Goal: Task Accomplishment & Management: Manage account settings

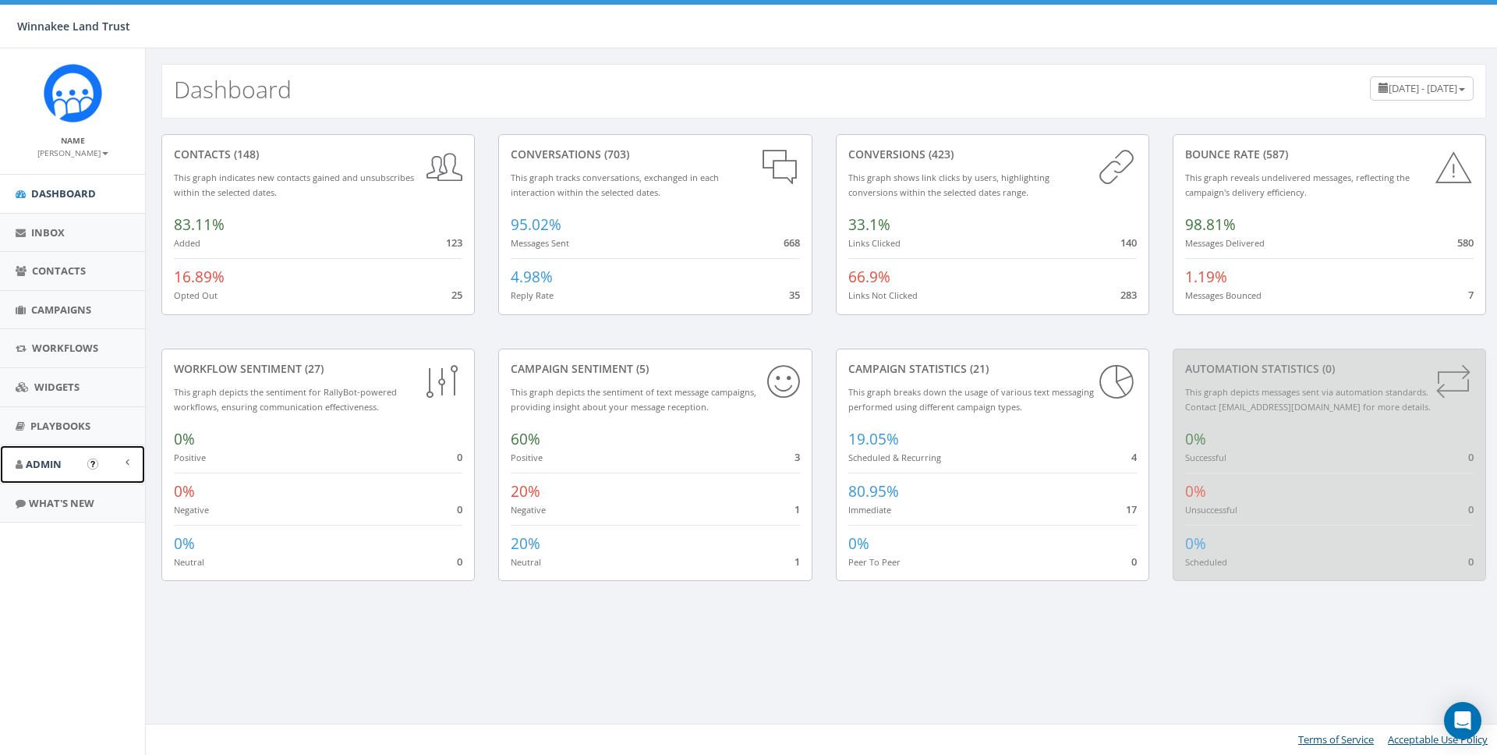
click at [53, 464] on span "Admin" at bounding box center [44, 464] width 36 height 14
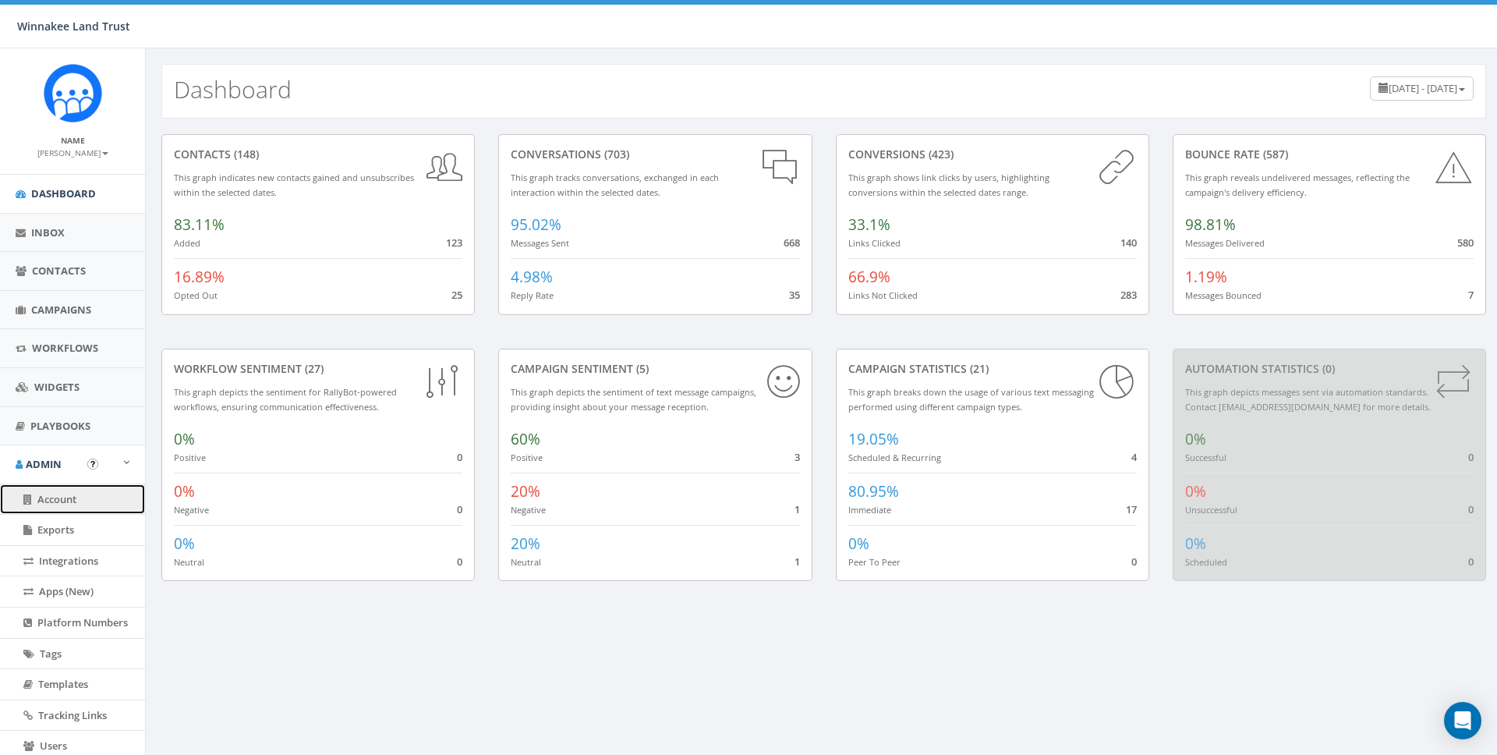
click at [48, 495] on span "Account" at bounding box center [56, 499] width 39 height 14
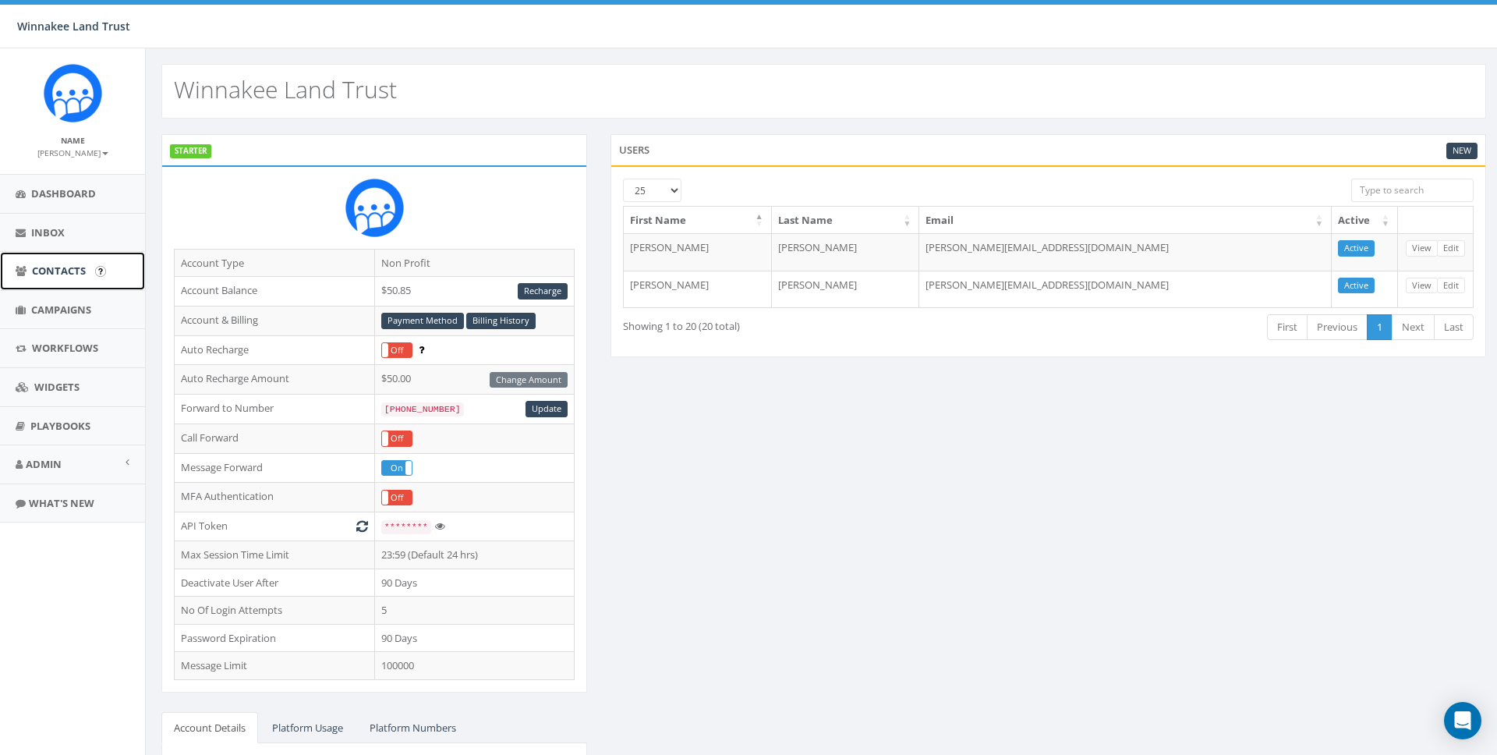
click at [47, 267] on span "Contacts" at bounding box center [59, 271] width 54 height 14
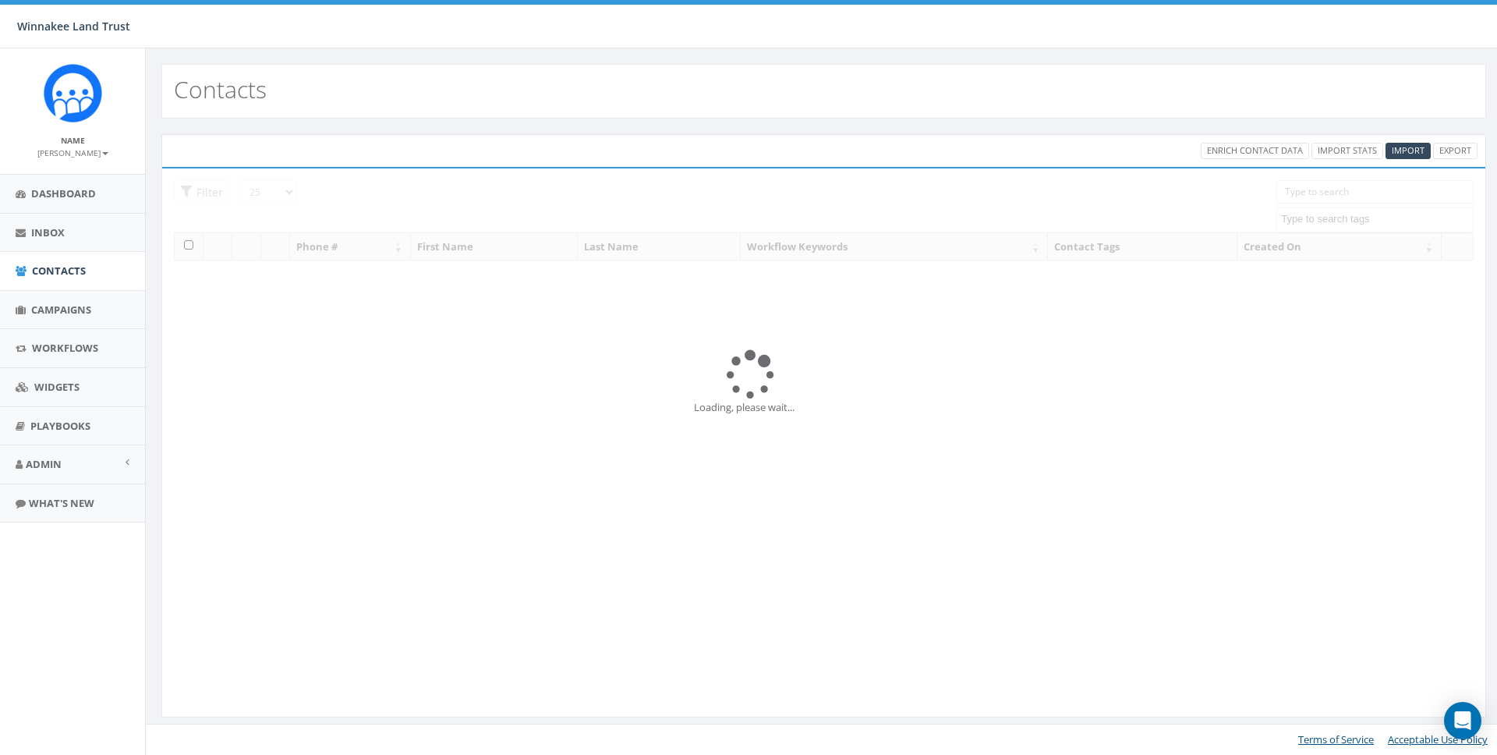
select select
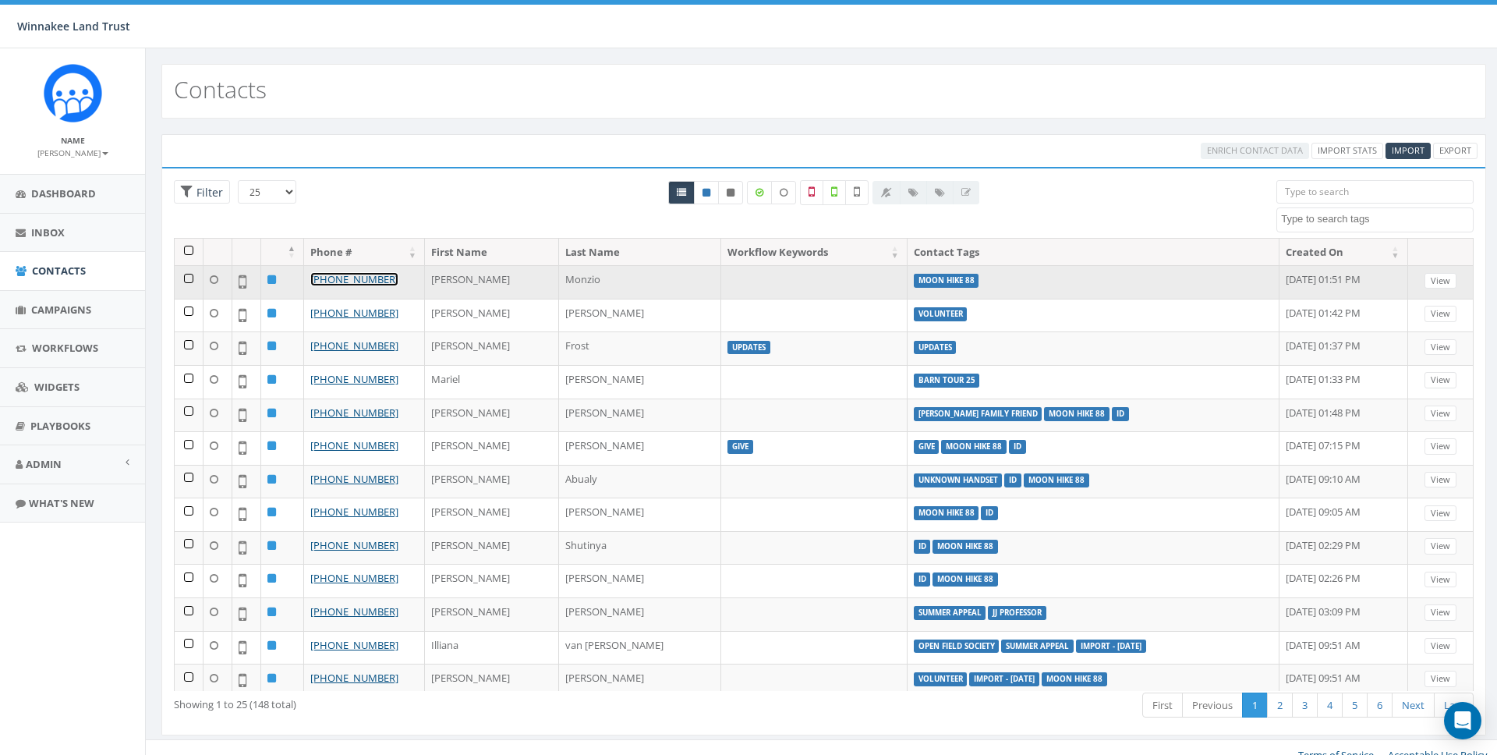
click at [329, 278] on link "+1 917-270-3530" at bounding box center [354, 279] width 88 height 14
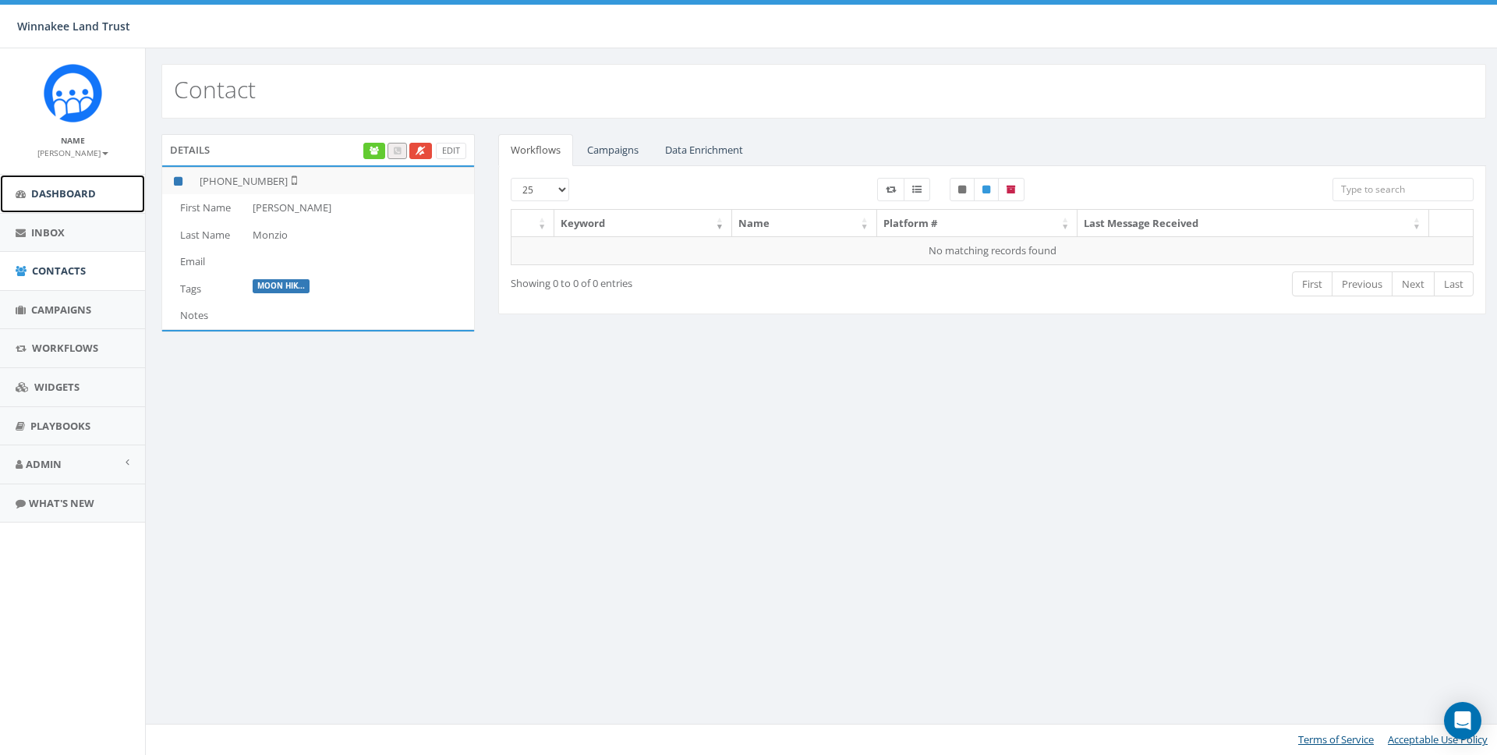
click at [54, 190] on span "Dashboard" at bounding box center [63, 193] width 65 height 14
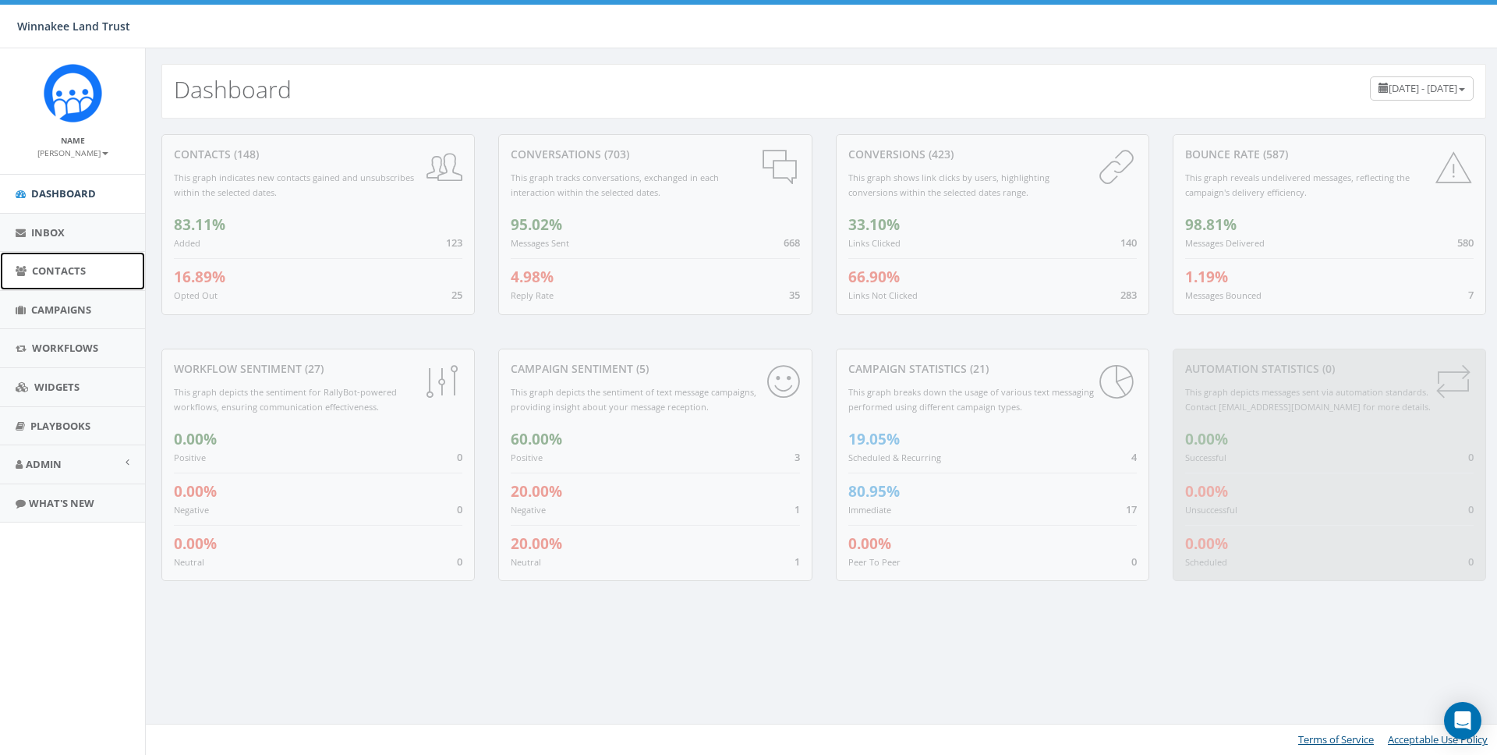
click at [49, 268] on span "Contacts" at bounding box center [59, 271] width 54 height 14
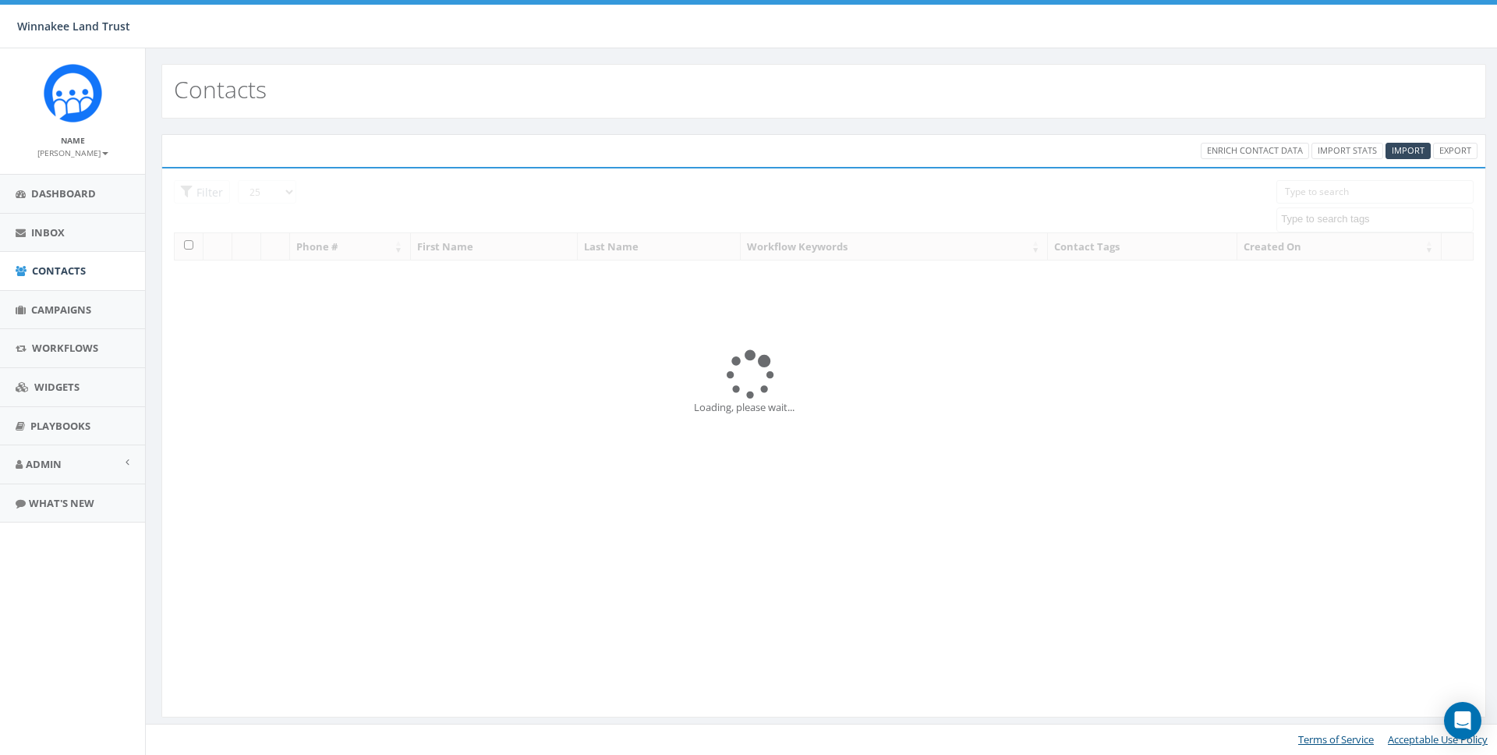
select select
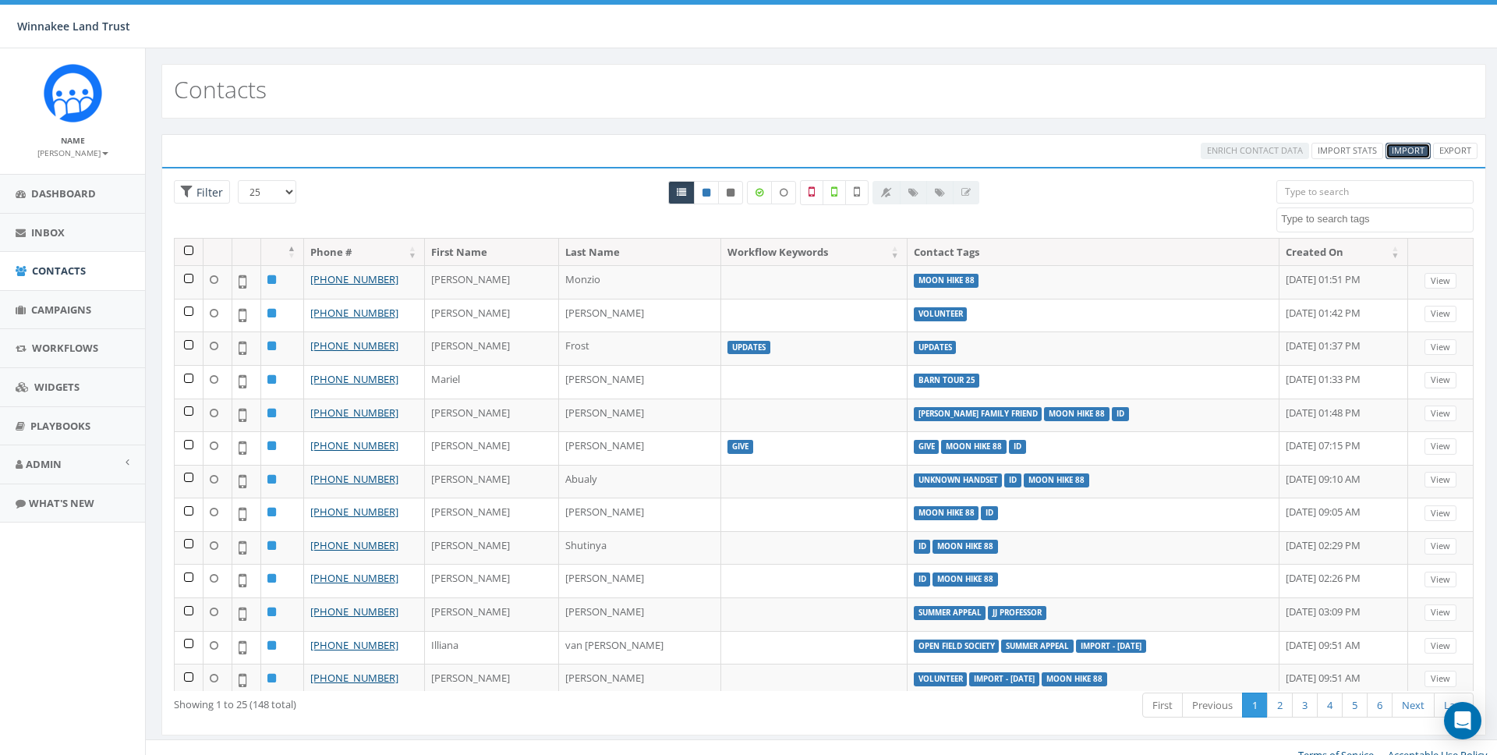
click at [1410, 152] on span "Import" at bounding box center [1408, 150] width 33 height 12
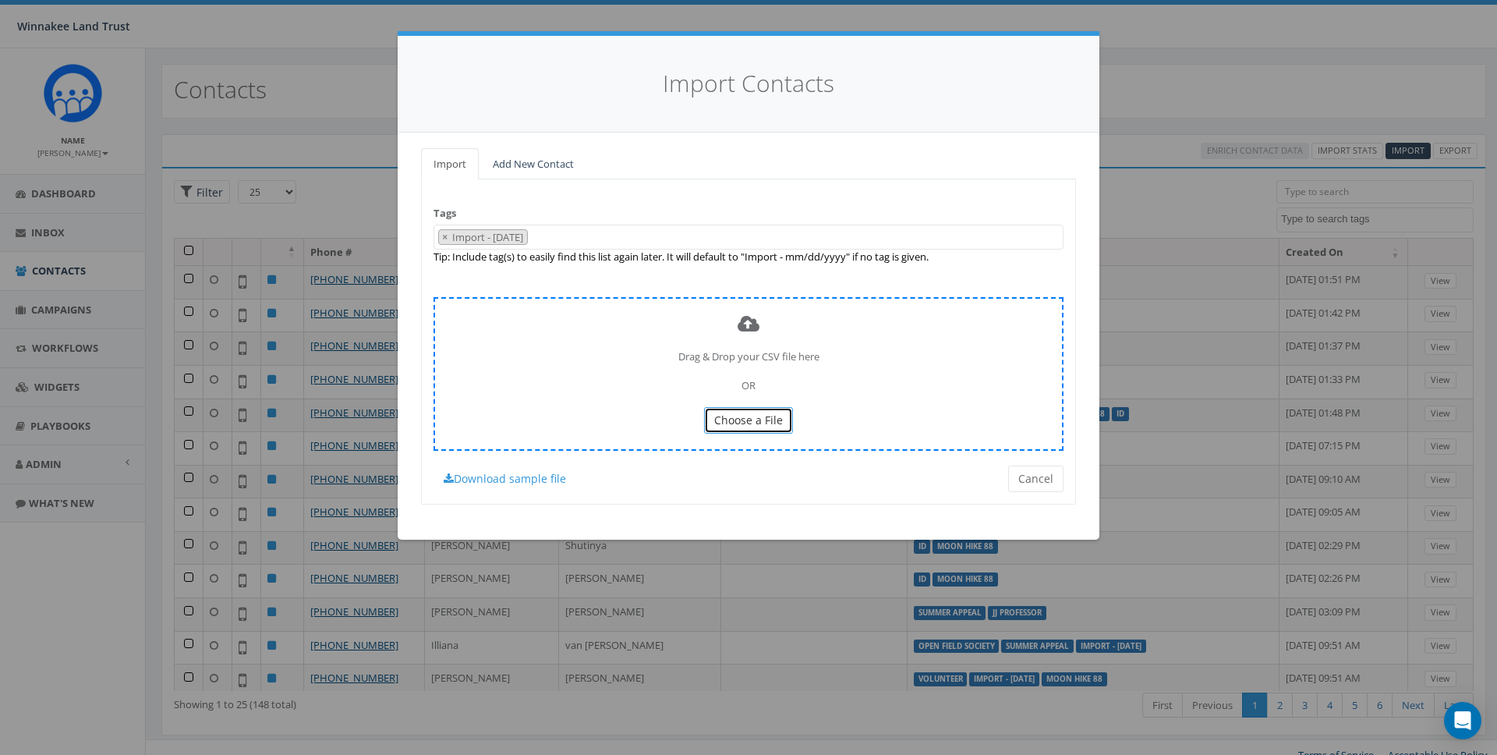
click at [756, 422] on span "Choose a File" at bounding box center [748, 420] width 69 height 15
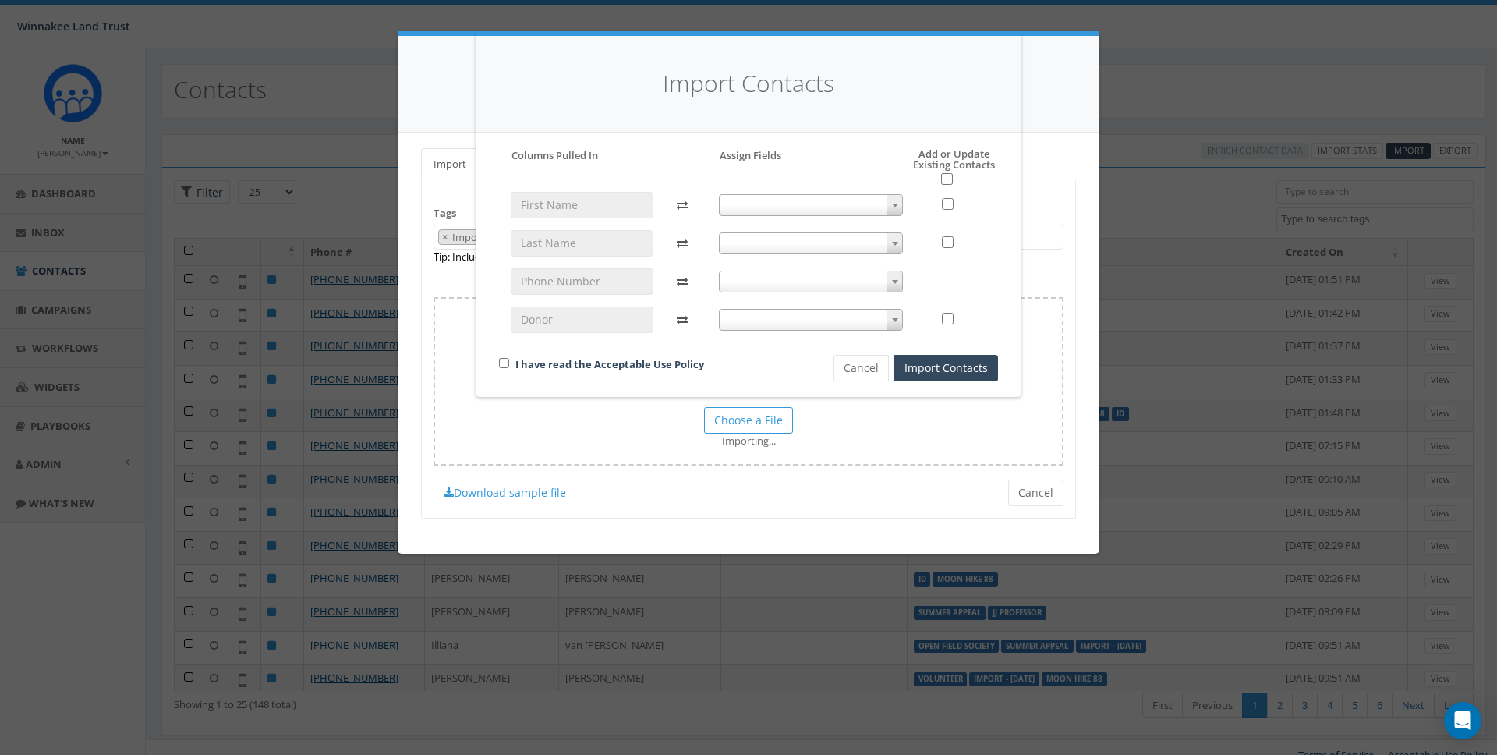
click at [606, 238] on body "Winnakee Land Trust Winnakee Land Trust Profile Sign Out 30.49 % of Available A…" at bounding box center [748, 377] width 1497 height 755
click at [819, 194] on span at bounding box center [811, 205] width 185 height 22
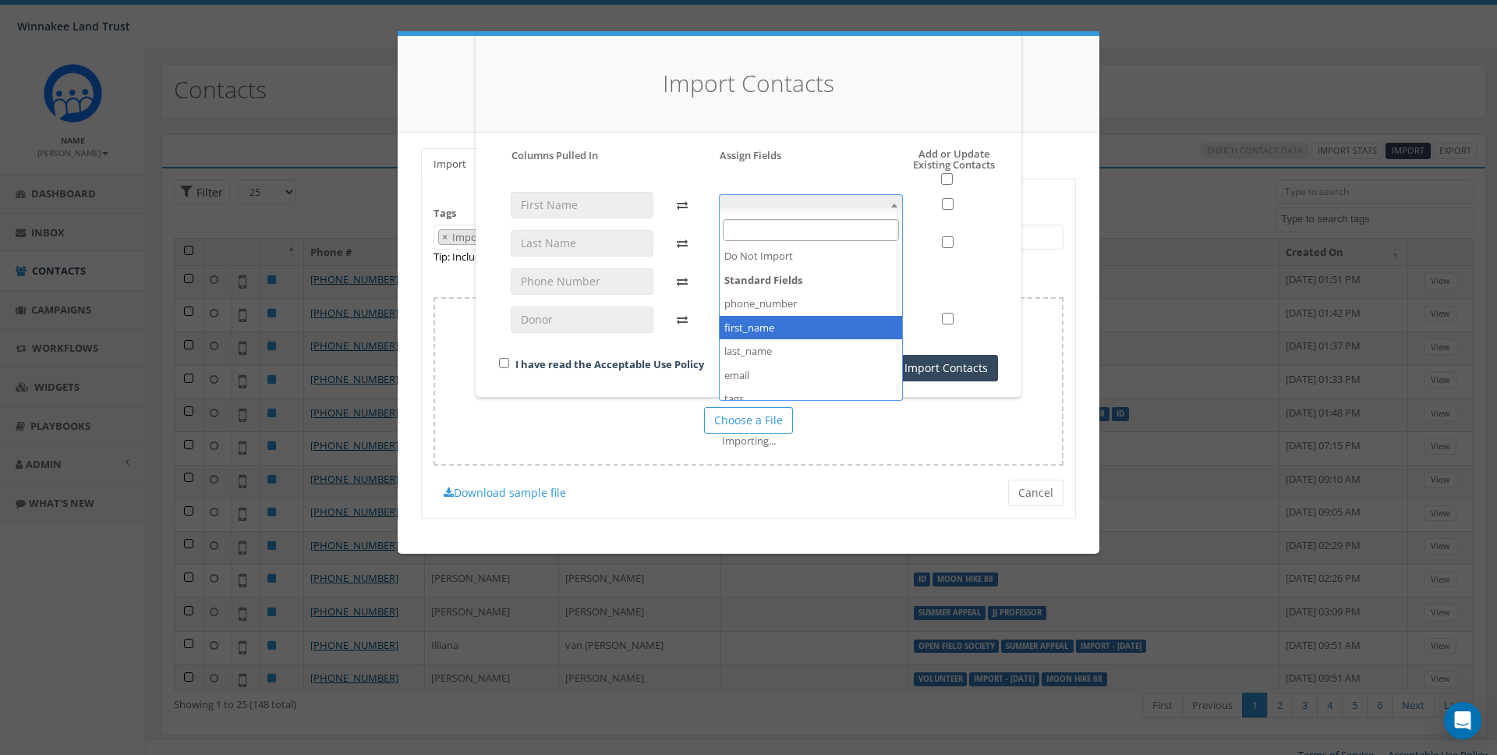
select select "first_name"
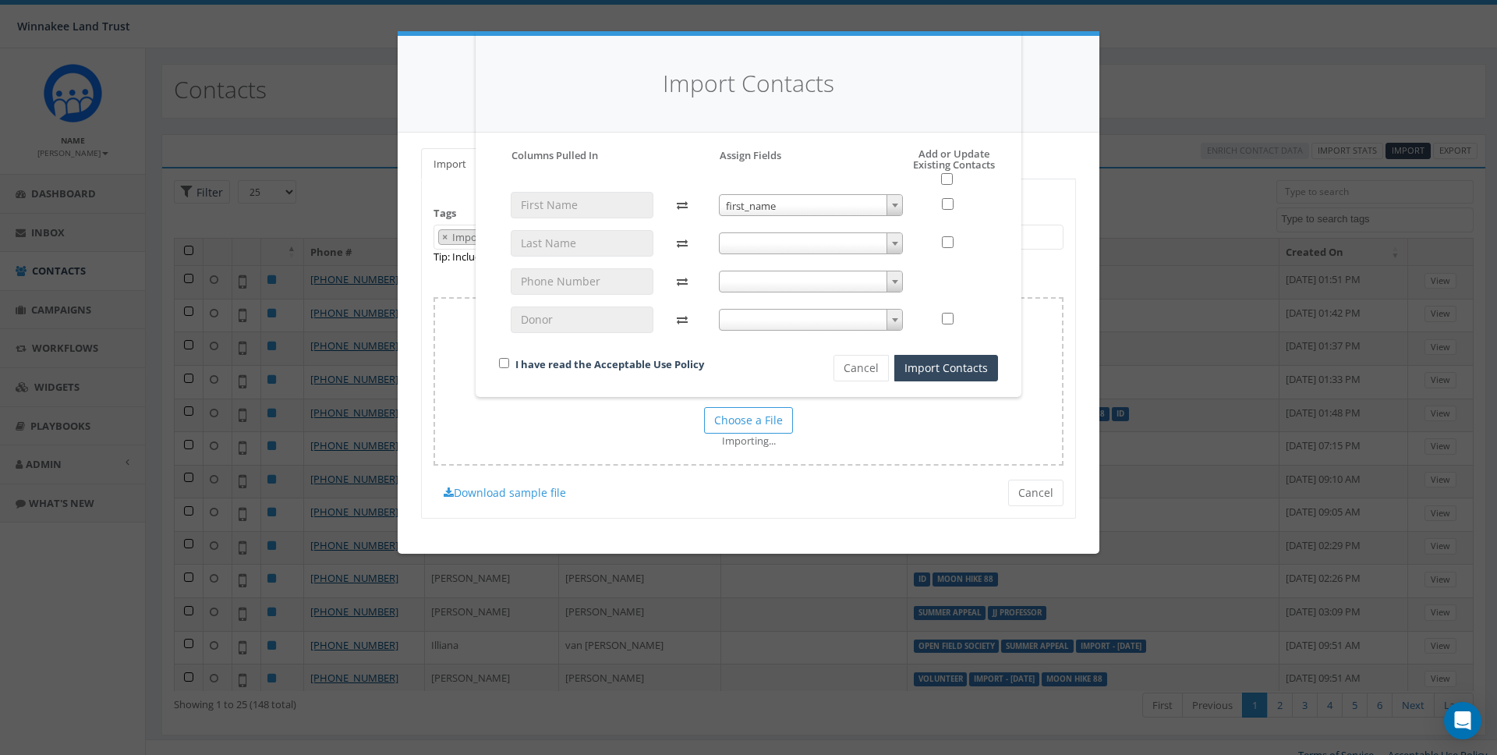
click at [755, 242] on span at bounding box center [811, 243] width 185 height 22
select select "last_name"
click at [749, 285] on span at bounding box center [811, 282] width 185 height 22
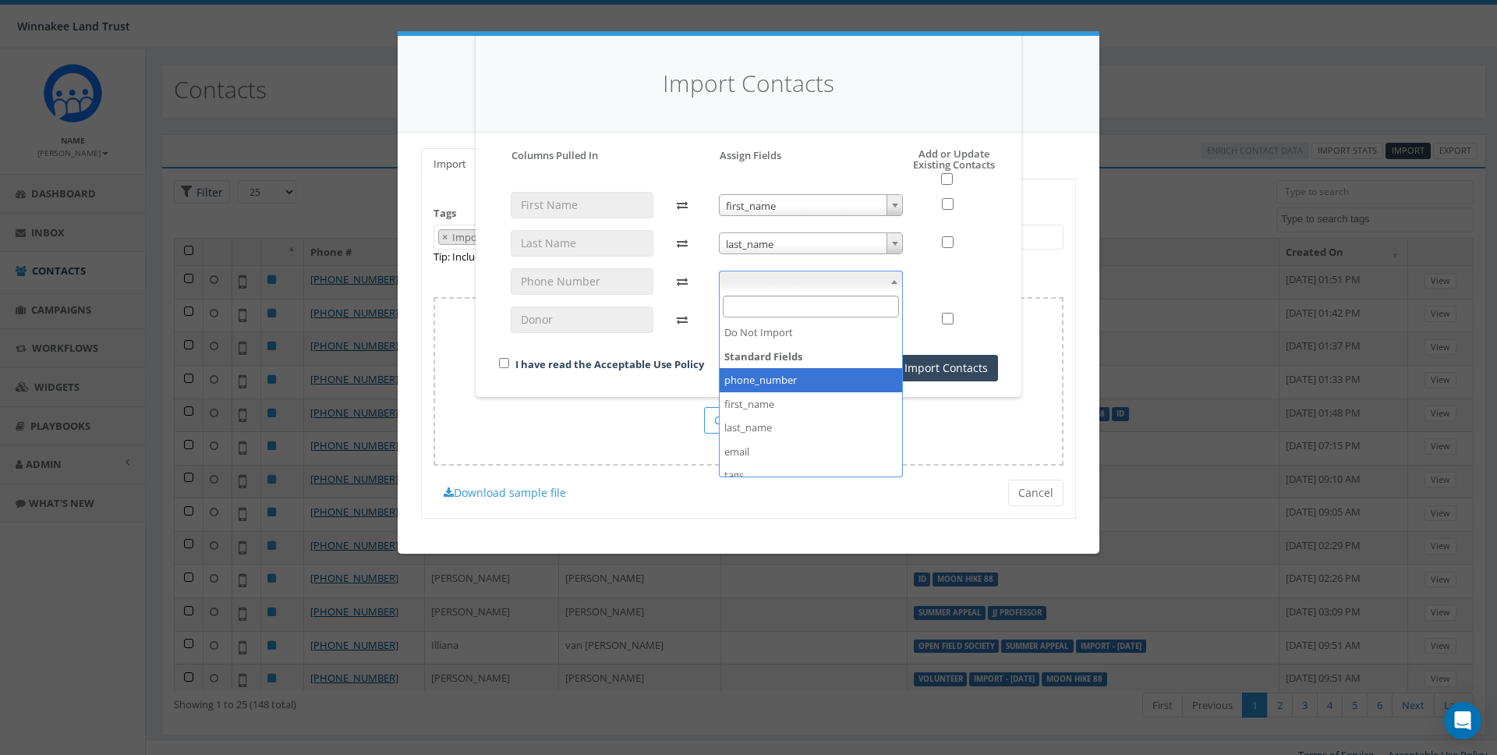
select select "phone_number"
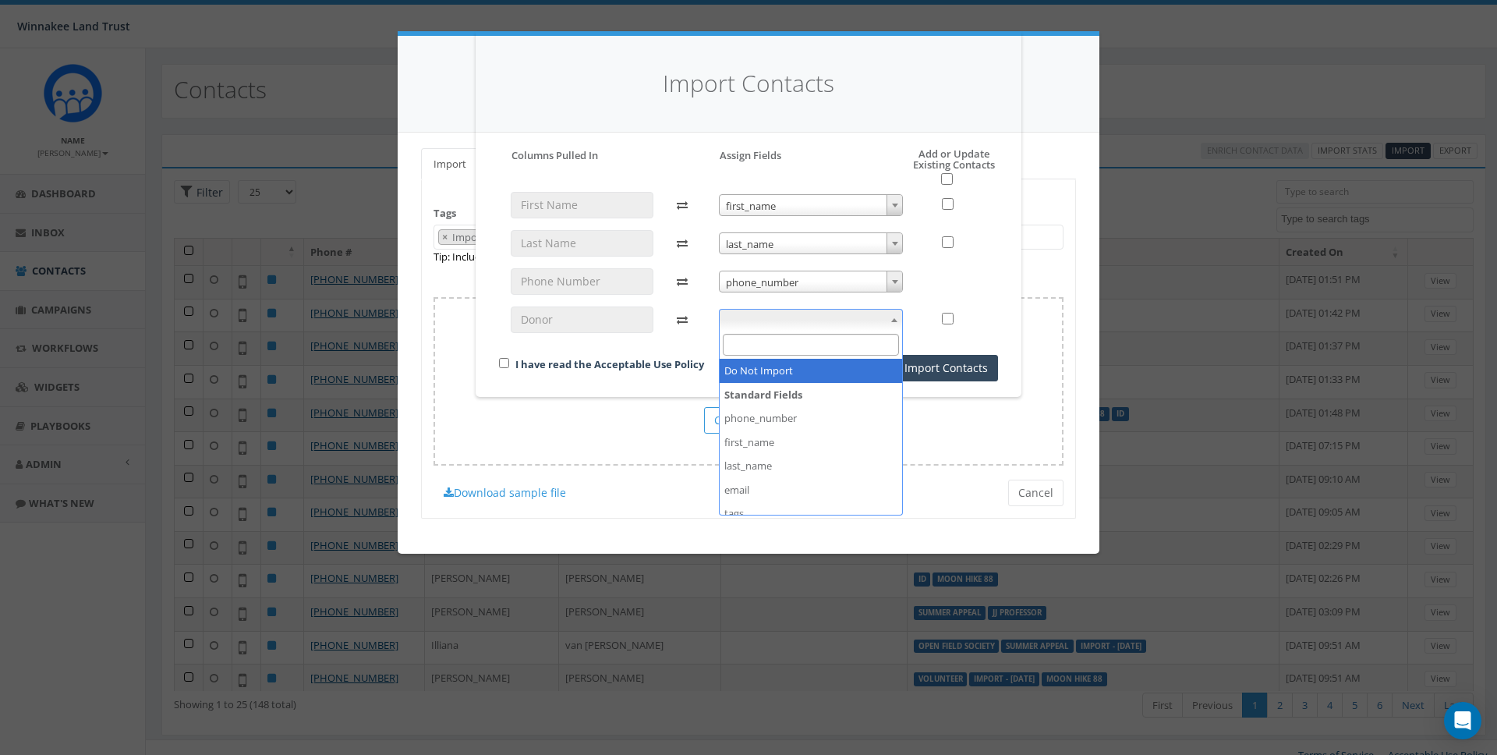
click at [748, 320] on span at bounding box center [811, 320] width 185 height 22
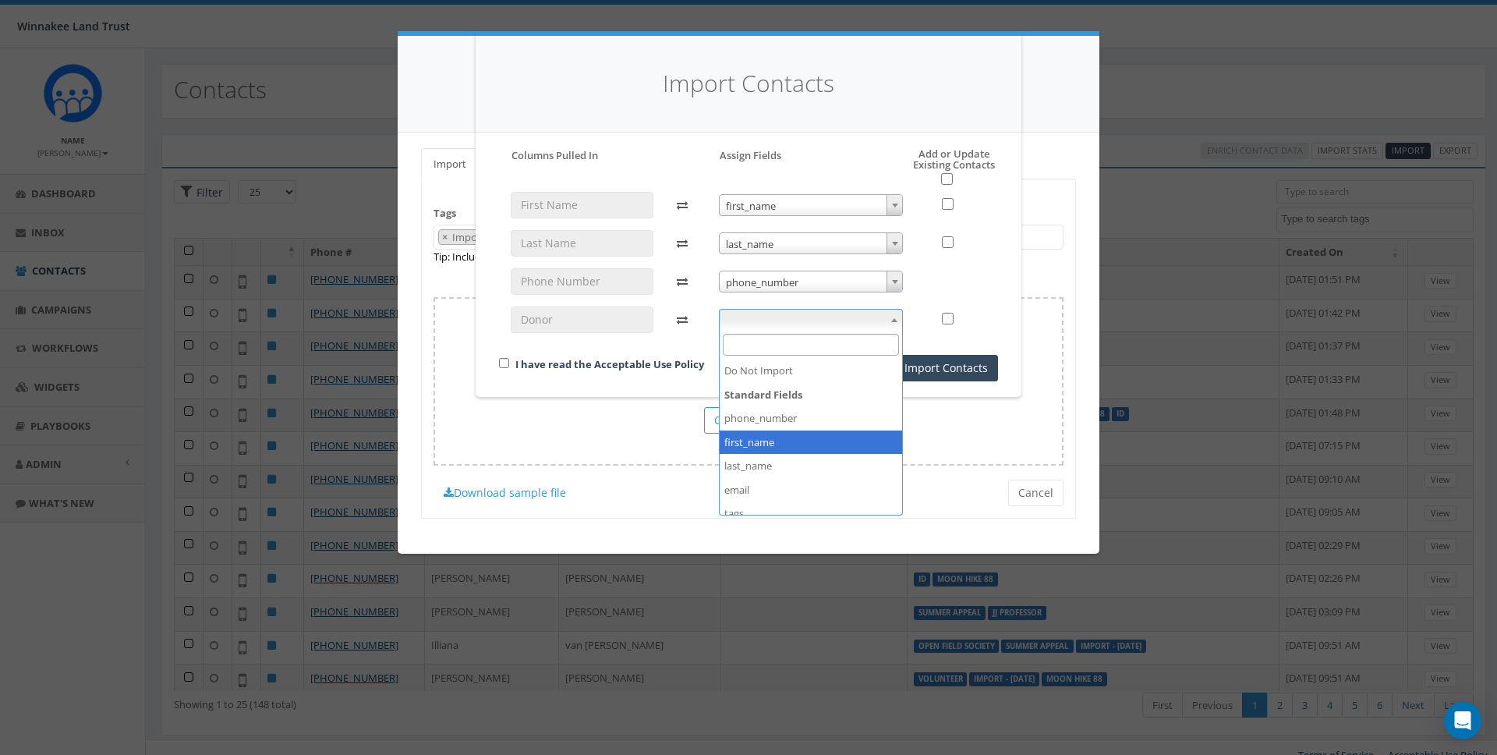
scroll to position [26, 0]
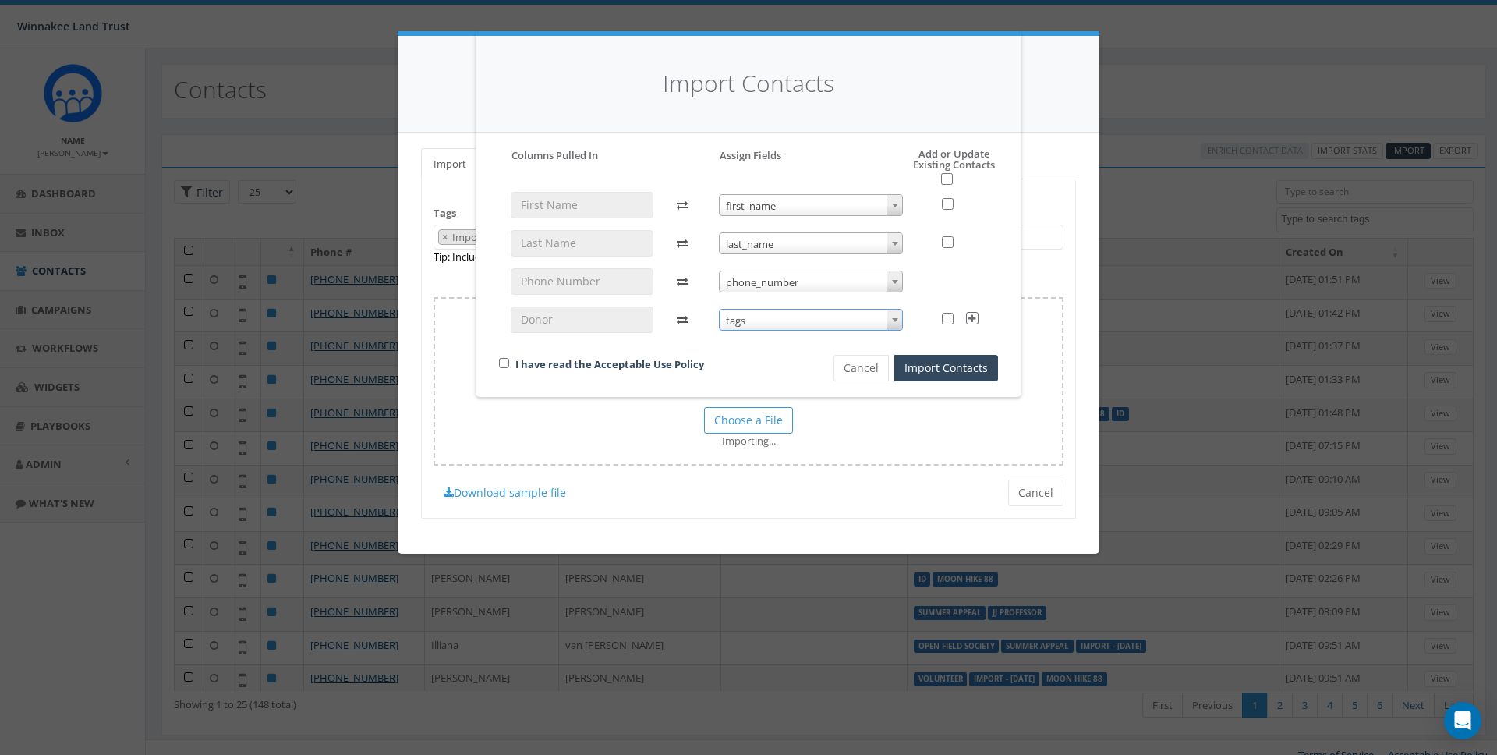
click at [788, 321] on span "tags" at bounding box center [811, 321] width 183 height 22
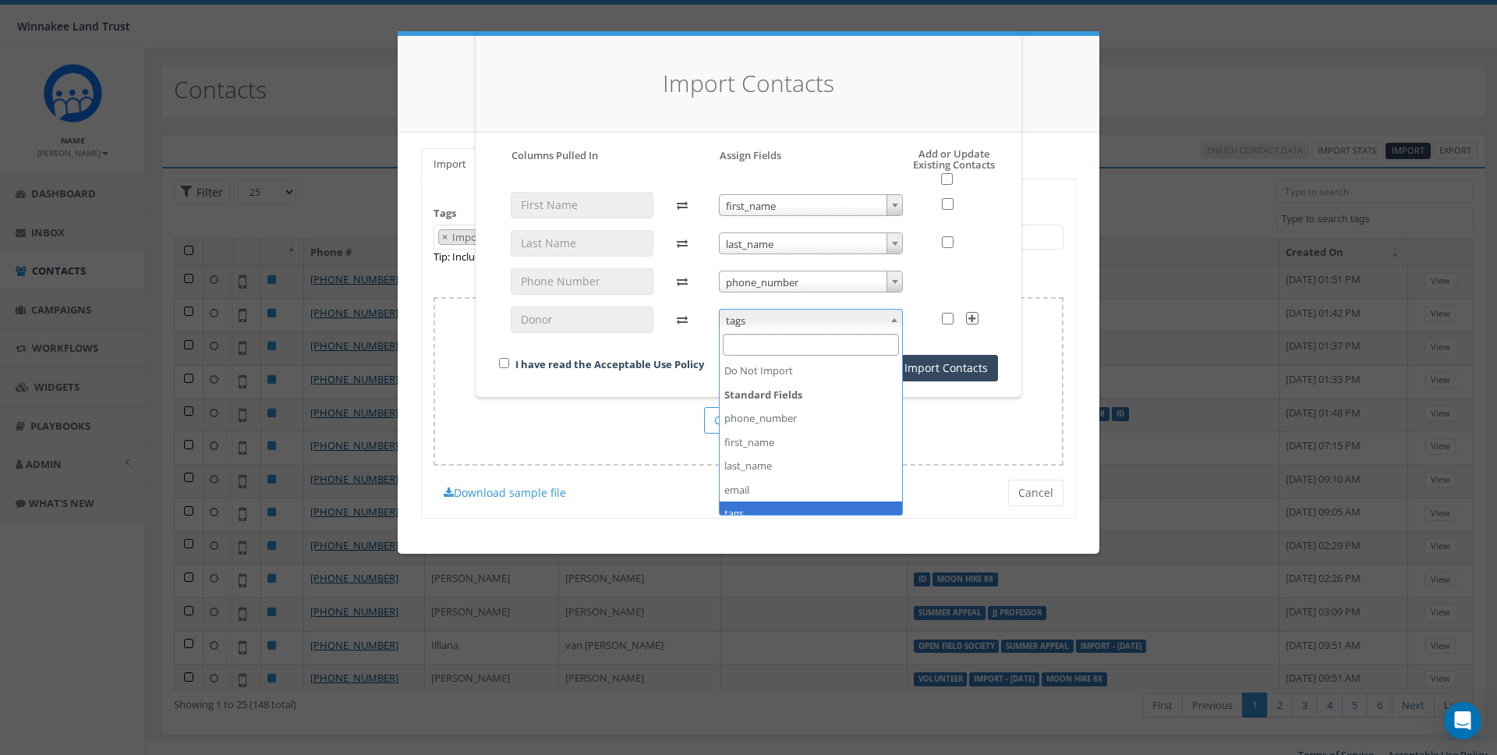
click at [788, 323] on span "tags" at bounding box center [811, 321] width 183 height 22
select select "donor_id"
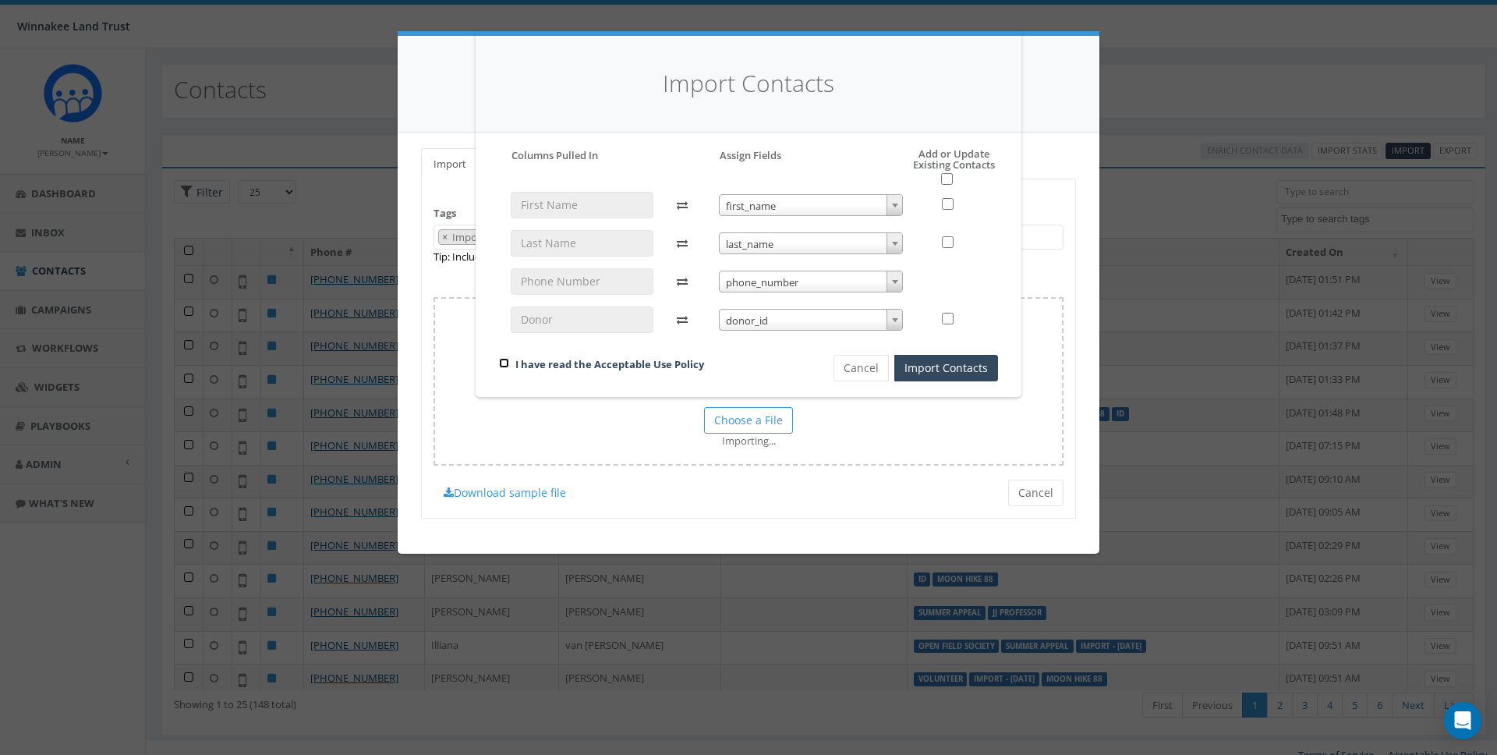
click at [504, 363] on input "checkbox" at bounding box center [504, 363] width 10 height 10
checkbox input "true"
click at [948, 317] on input "checkbox" at bounding box center [948, 319] width 12 height 12
checkbox input "true"
click at [939, 371] on button "Import Contacts" at bounding box center [946, 368] width 104 height 27
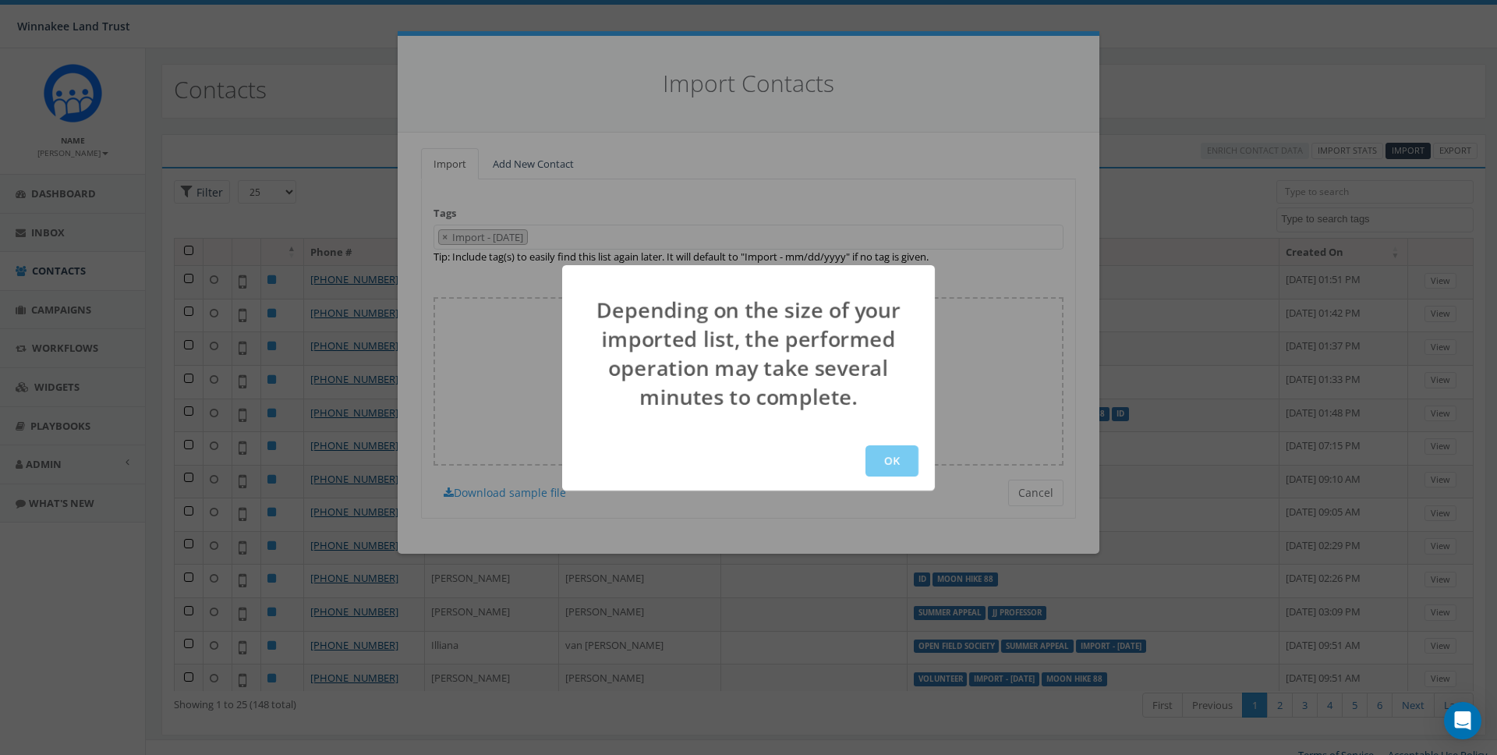
click at [896, 450] on button "OK" at bounding box center [892, 460] width 53 height 31
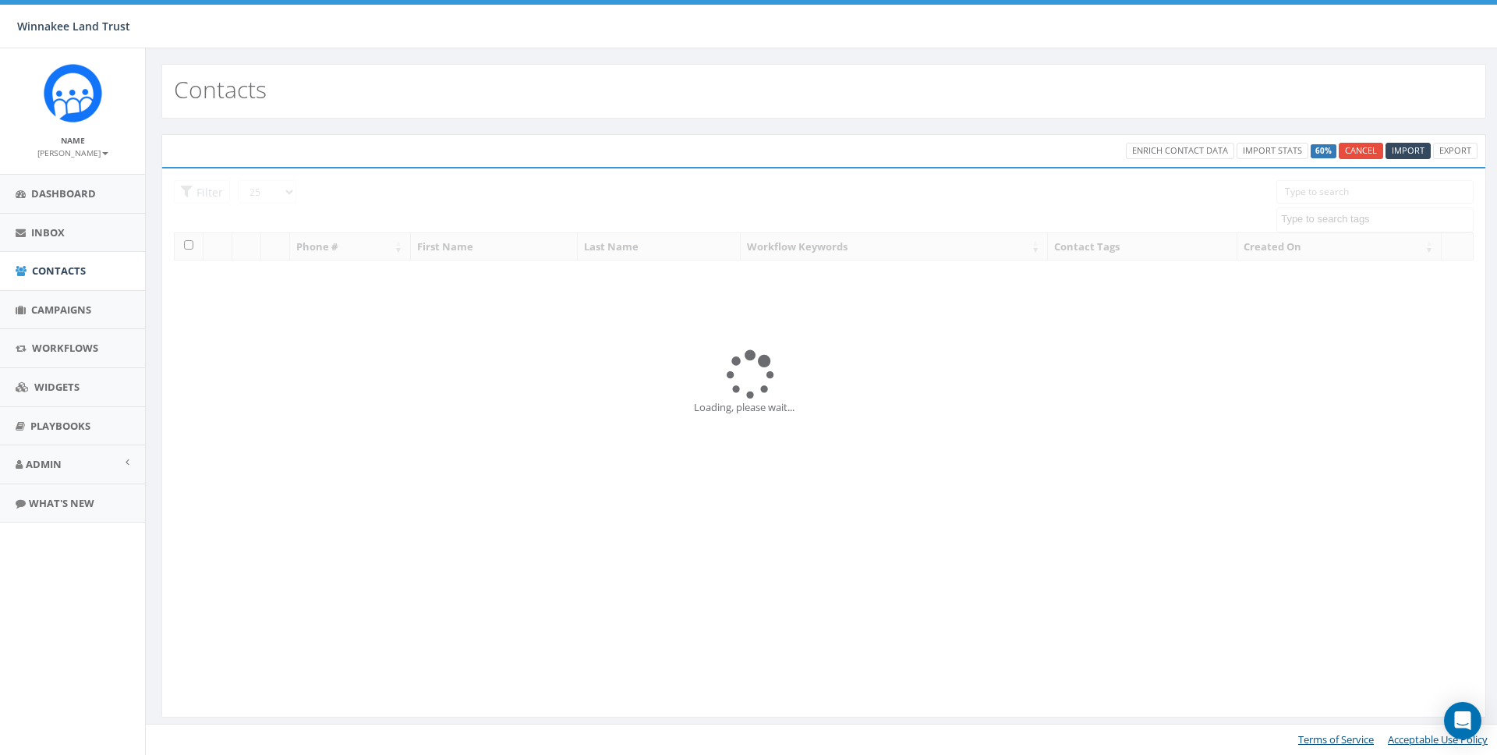
select select
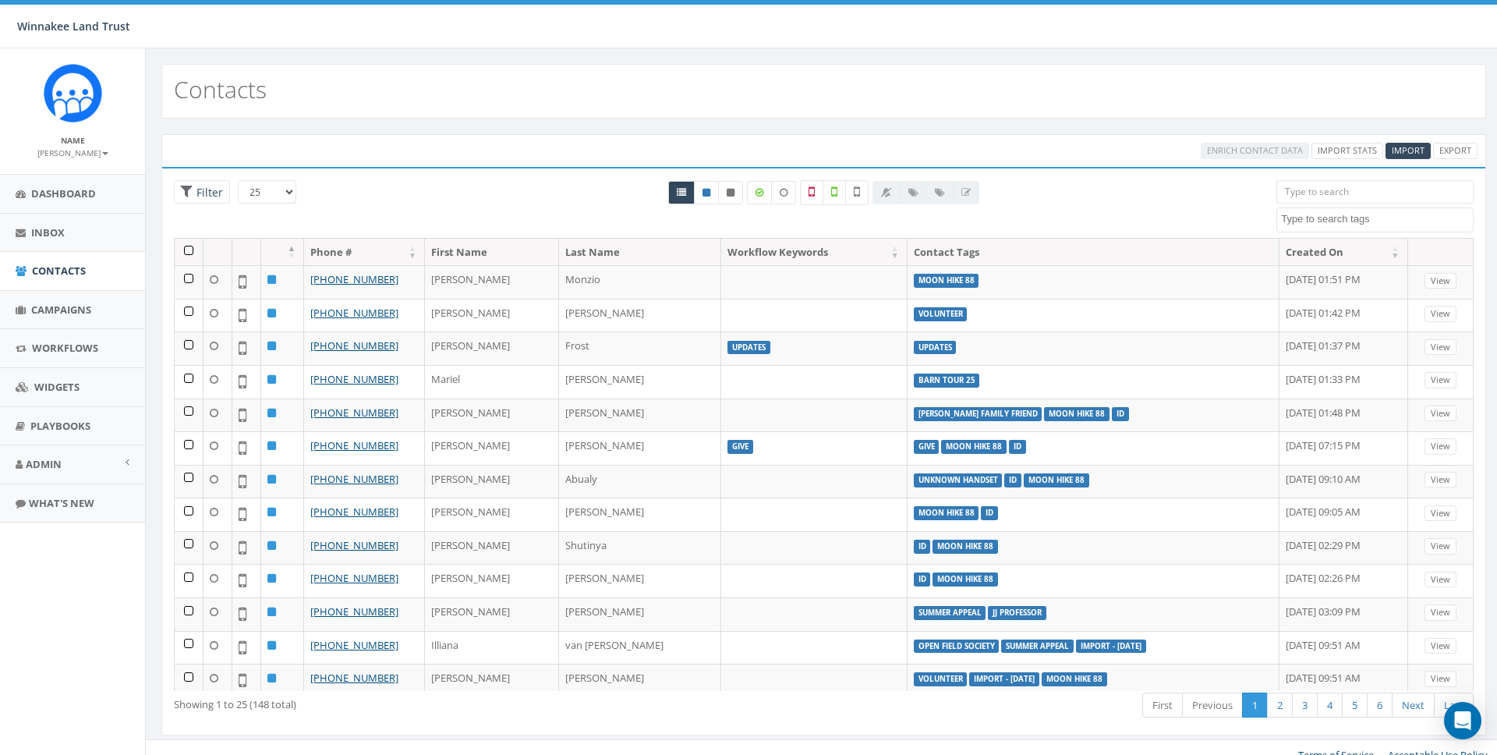
click at [1328, 216] on textarea "Search" at bounding box center [1377, 219] width 192 height 14
type textarea "import"
click at [515, 164] on div "Enrich Contact Data Import Stats 100% Cancel Import Export" at bounding box center [823, 149] width 1325 height 33
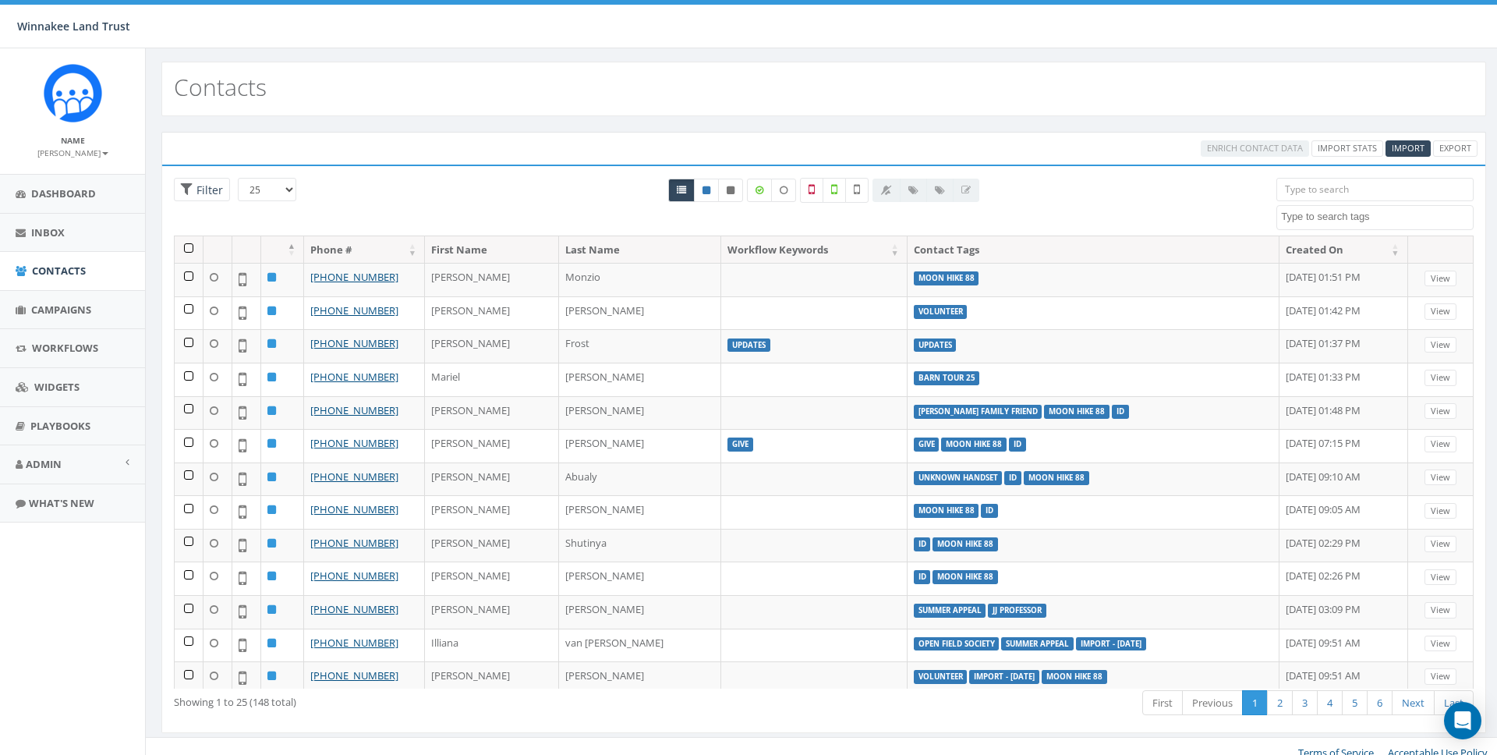
scroll to position [3, 0]
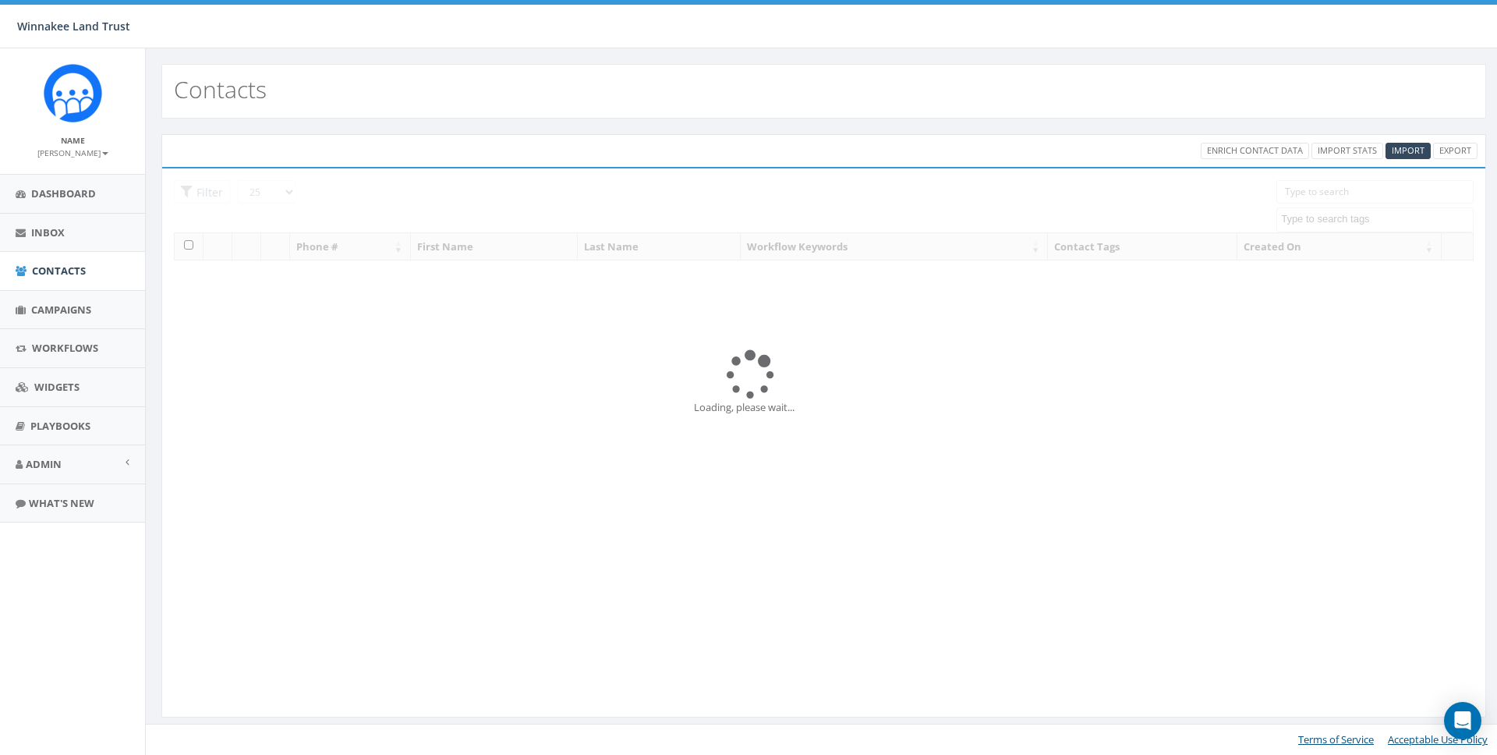
select select
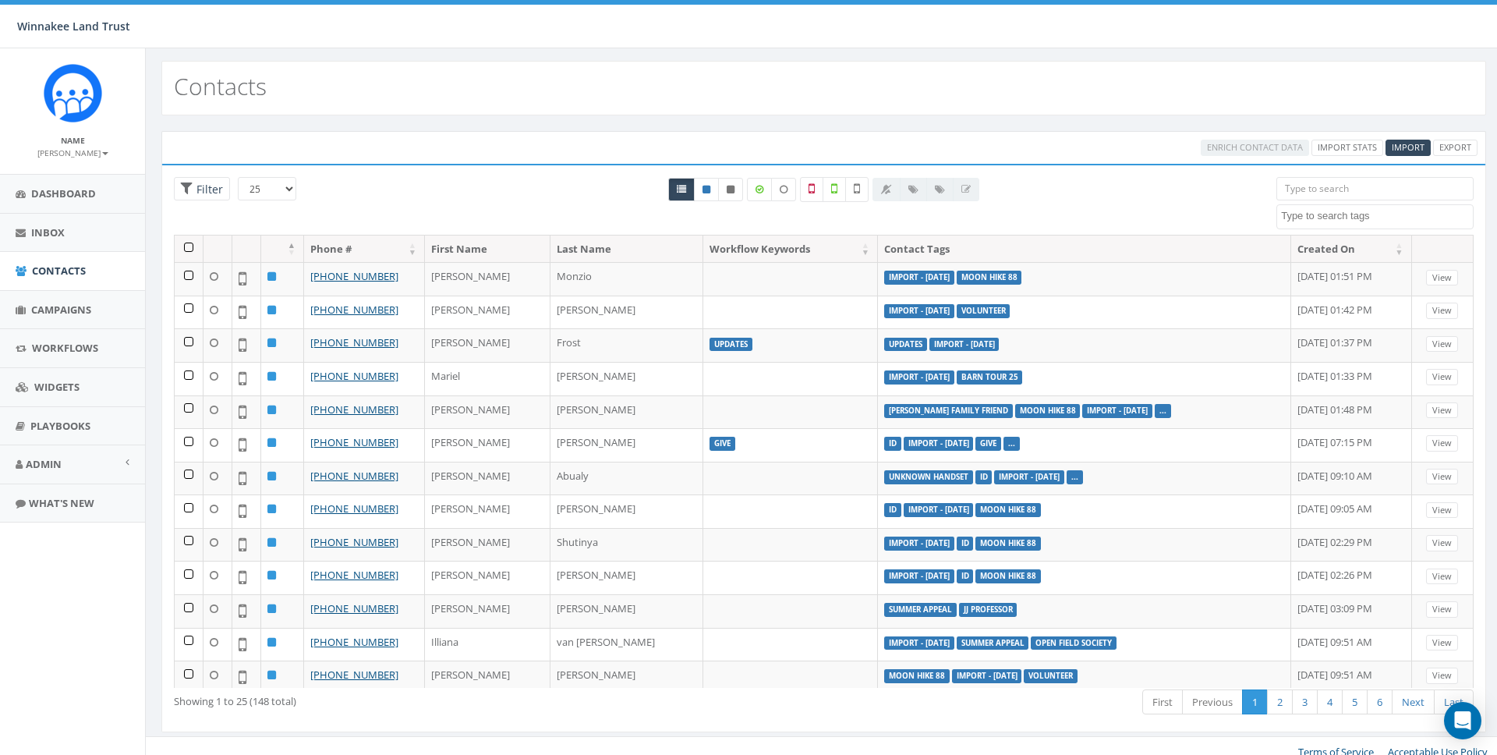
click at [1321, 211] on textarea "Search" at bounding box center [1377, 216] width 192 height 14
type textarea "import"
click at [1307, 182] on input "search" at bounding box center [1375, 188] width 197 height 23
paste input "803-810-7982"
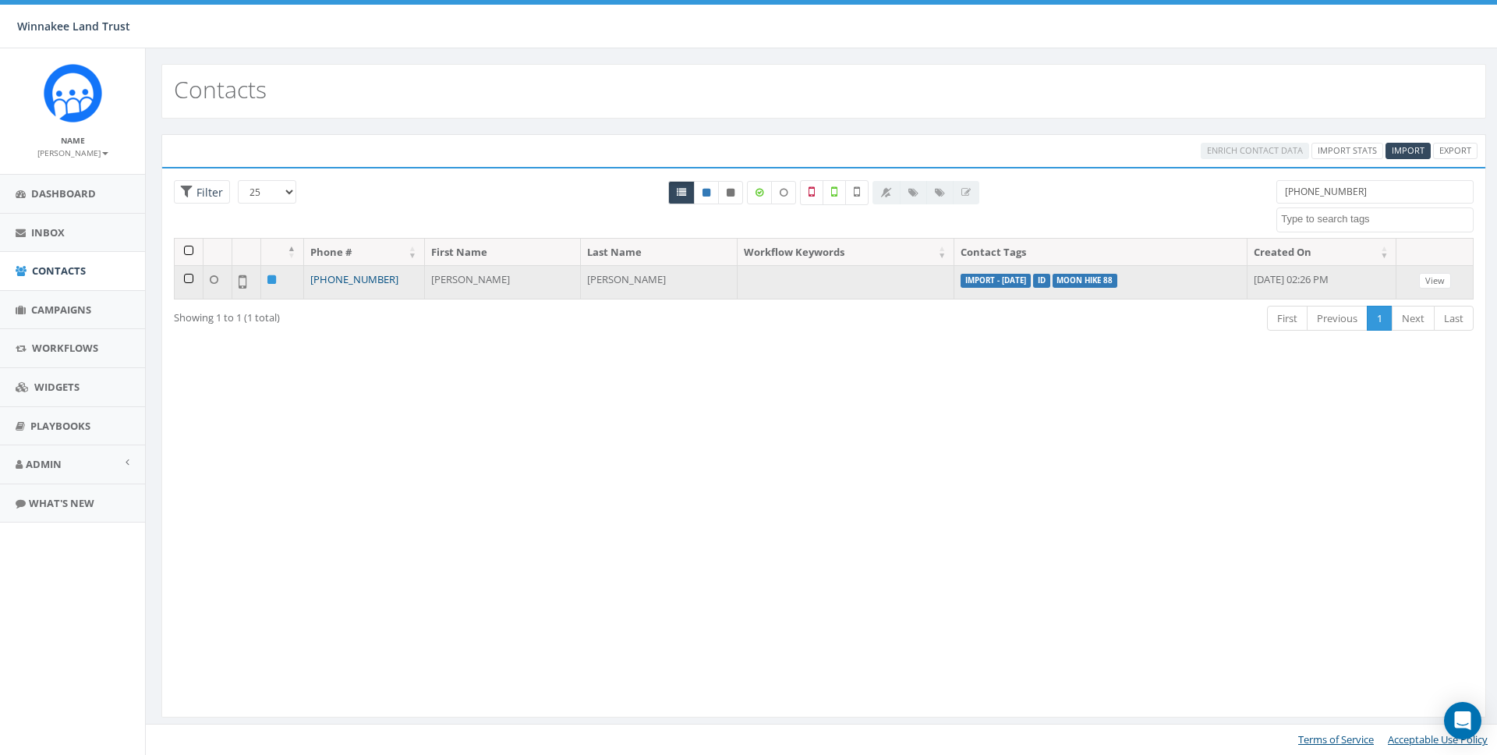
type input "803-810-7982"
click at [344, 278] on link "+1 803-810-7982" at bounding box center [354, 279] width 88 height 14
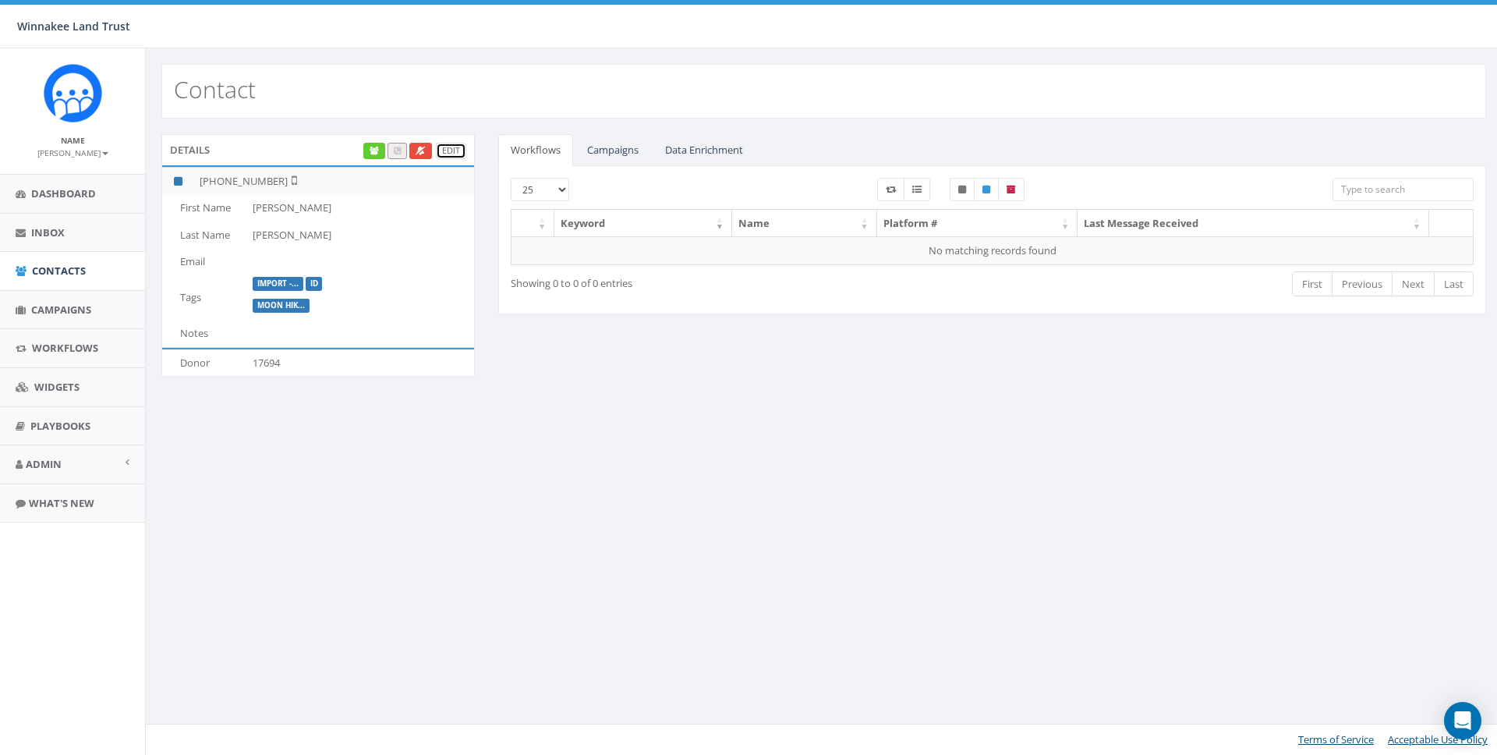
click at [446, 150] on link "Edit" at bounding box center [451, 151] width 30 height 16
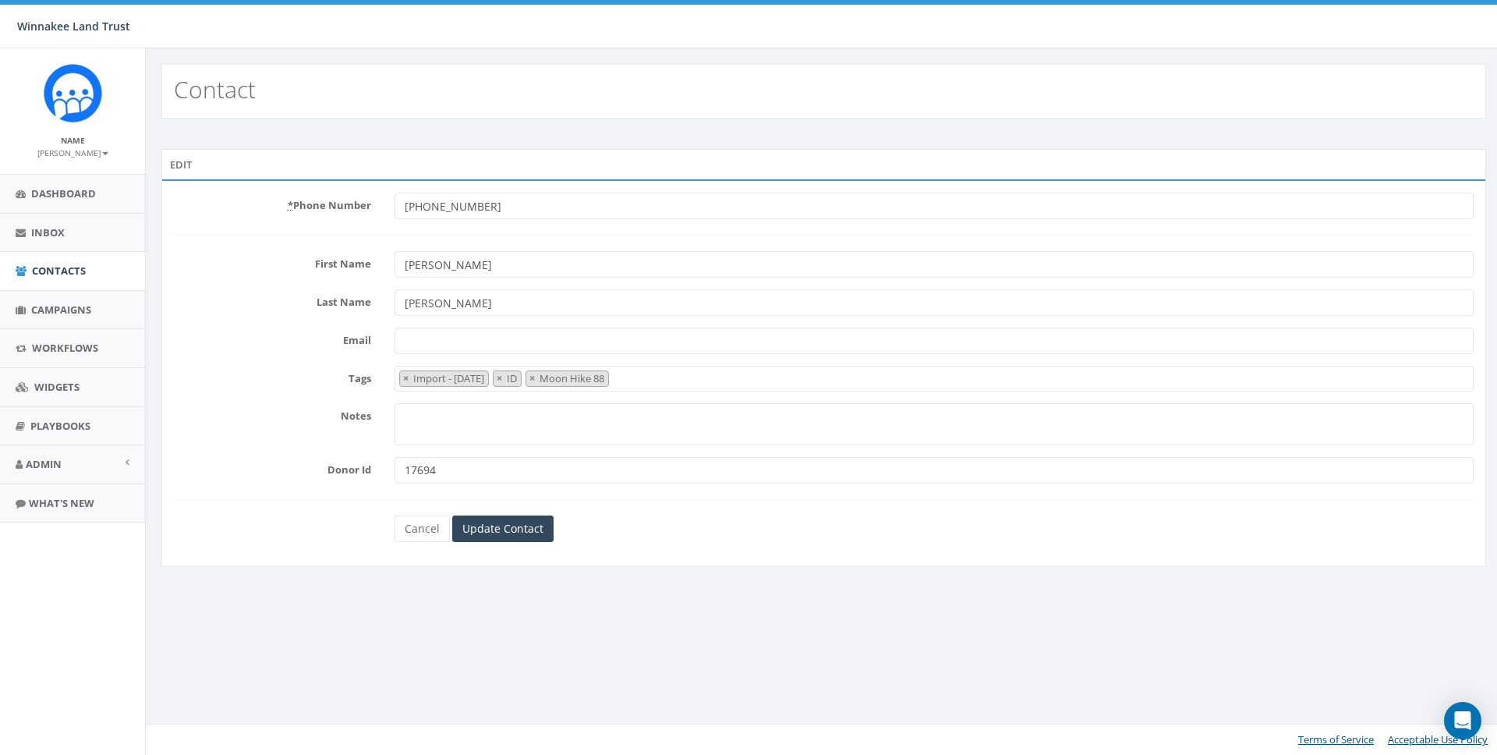
select select "Import - [DATE]"
click at [421, 519] on link "Cancel" at bounding box center [422, 528] width 55 height 27
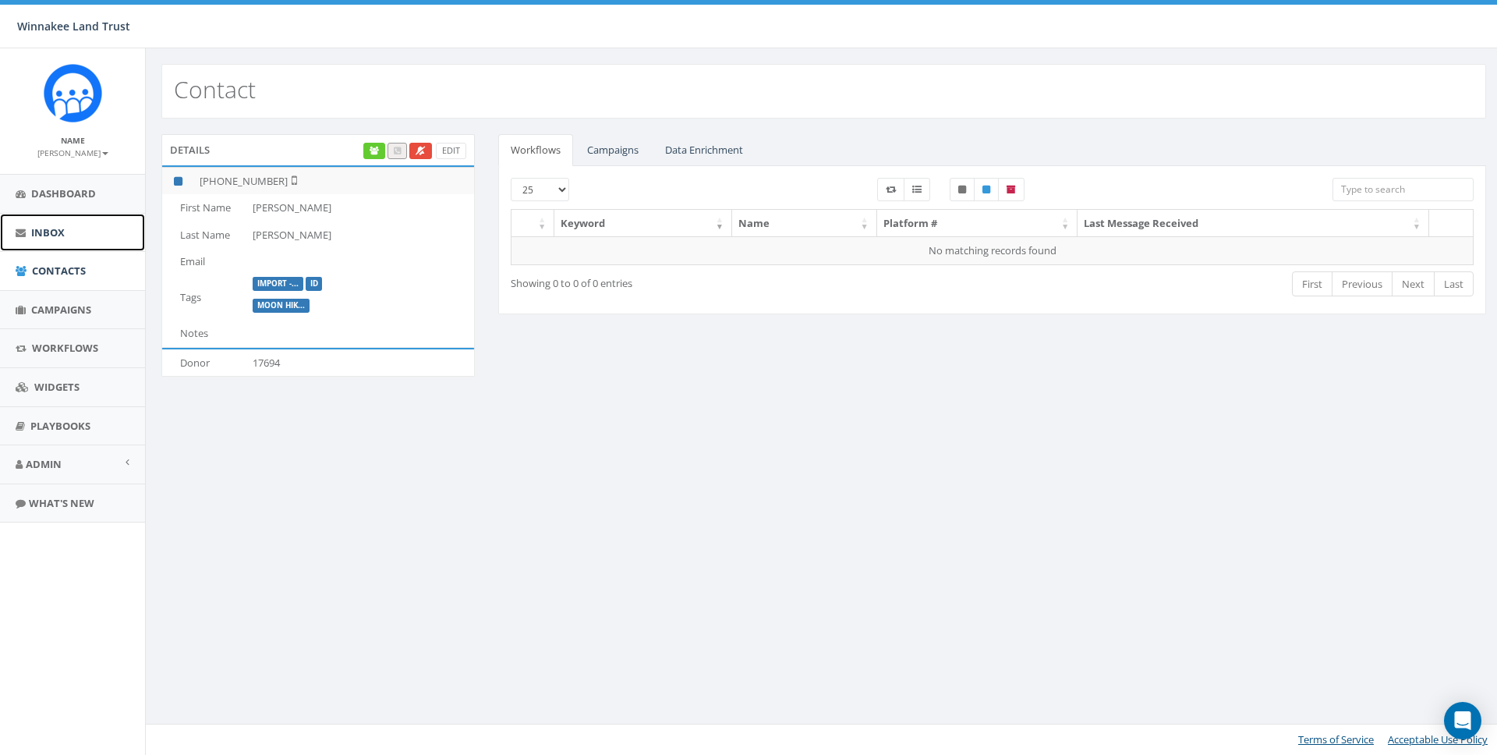
click at [48, 240] on link "Inbox" at bounding box center [72, 233] width 145 height 38
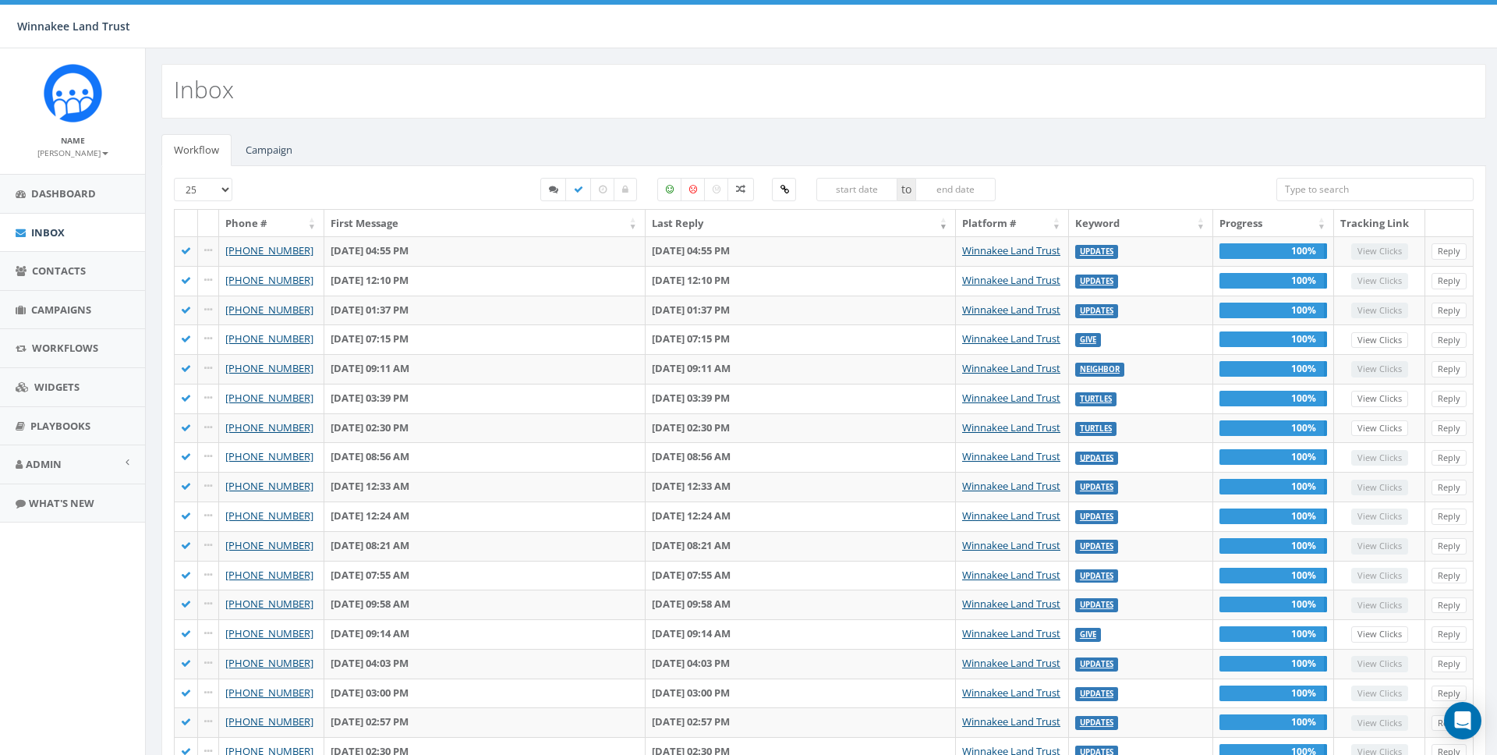
click at [1337, 189] on input "search" at bounding box center [1375, 189] width 197 height 23
click at [62, 259] on link "Contacts" at bounding box center [72, 271] width 145 height 38
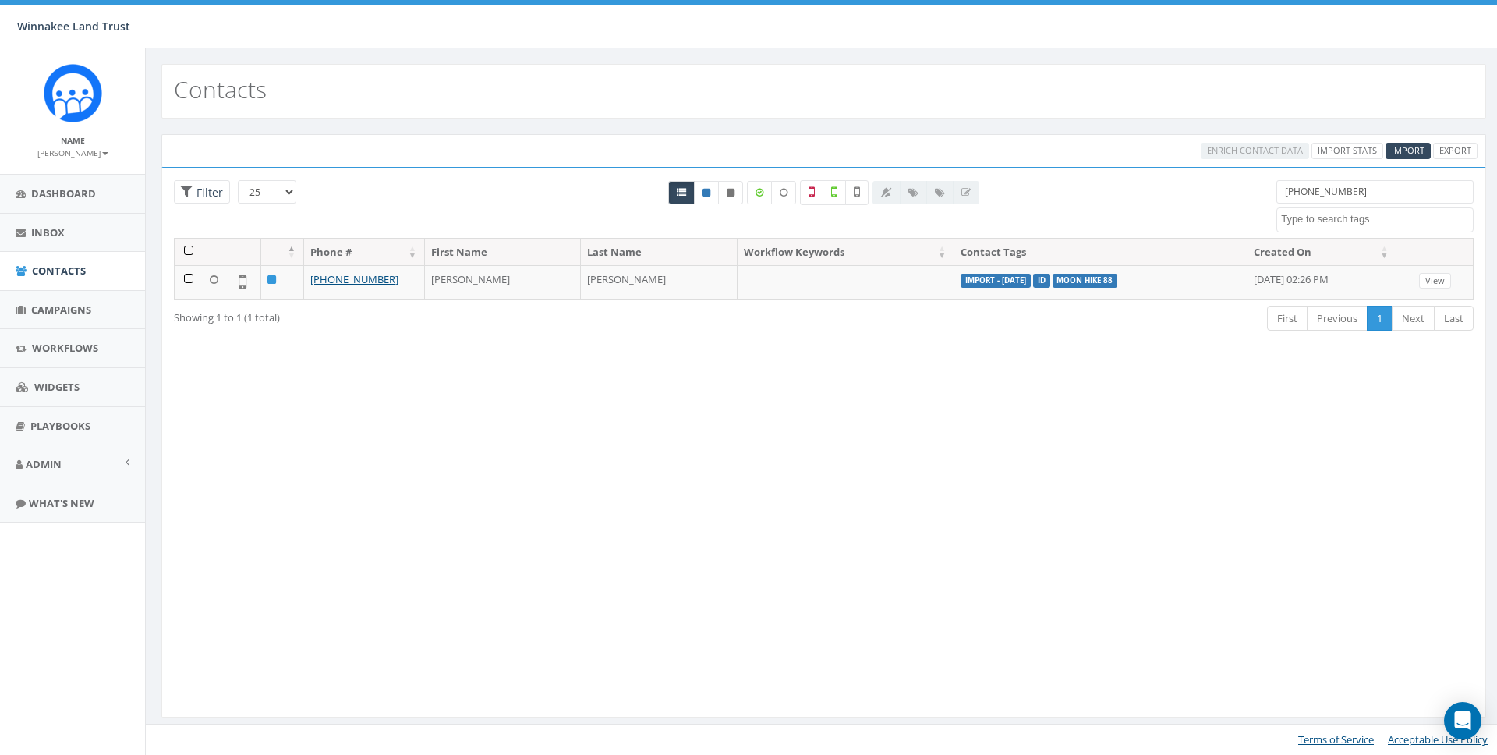
select select
click at [1348, 192] on input "803-810-7982" at bounding box center [1375, 191] width 197 height 23
click at [1342, 184] on input "803-810-7982" at bounding box center [1375, 191] width 197 height 23
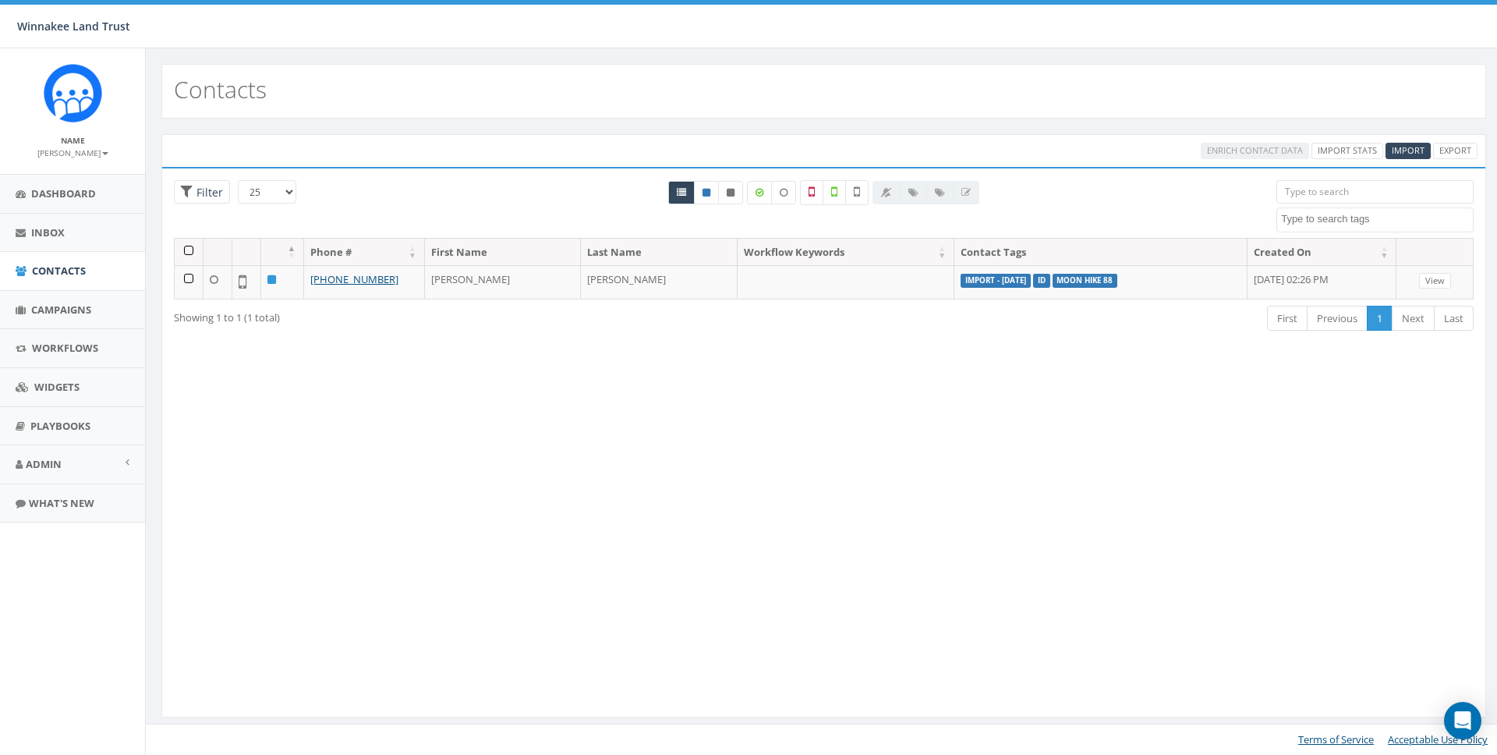
click at [1337, 218] on textarea "Search" at bounding box center [1377, 219] width 192 height 14
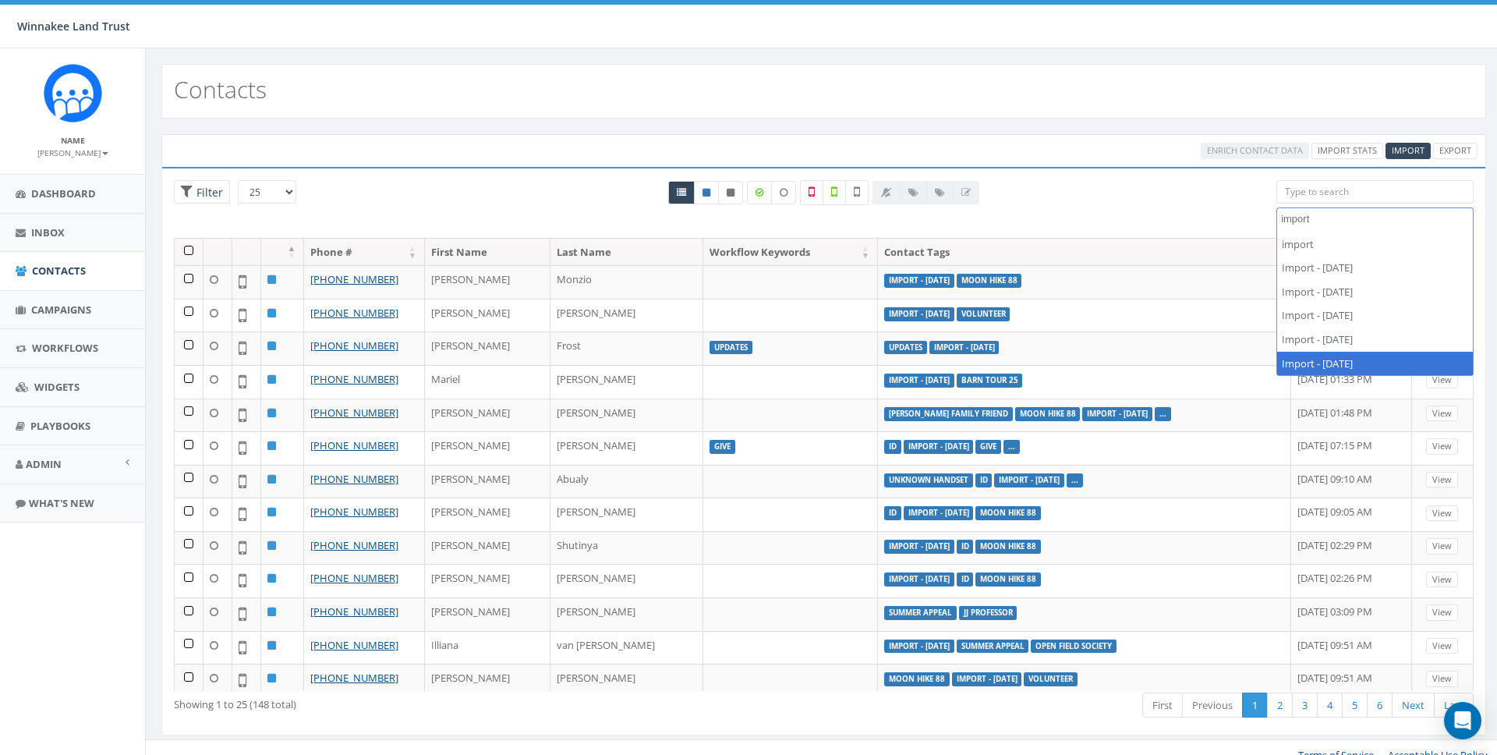
type textarea "import"
select select "Import - 08/26/2025"
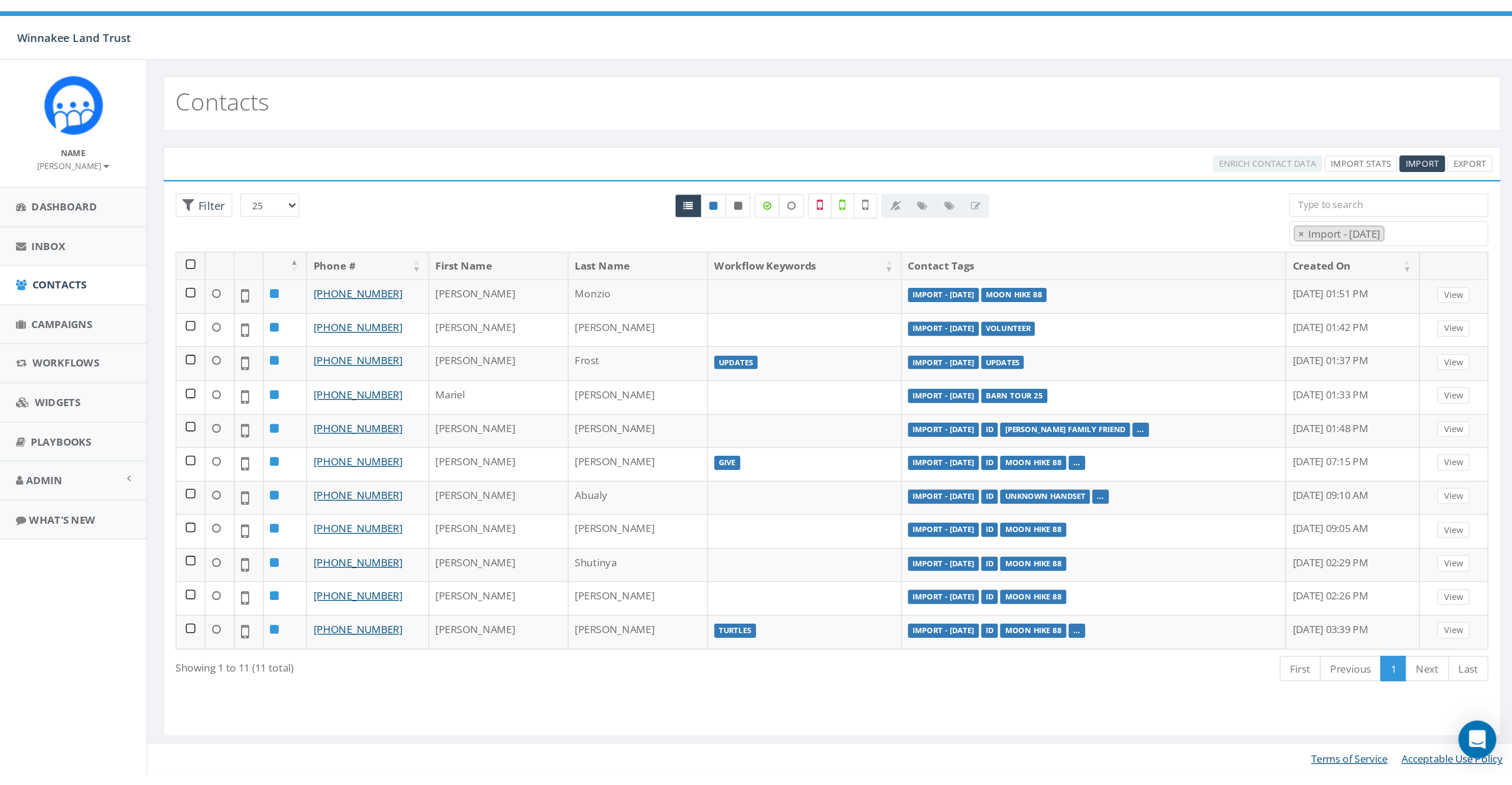
scroll to position [127, 0]
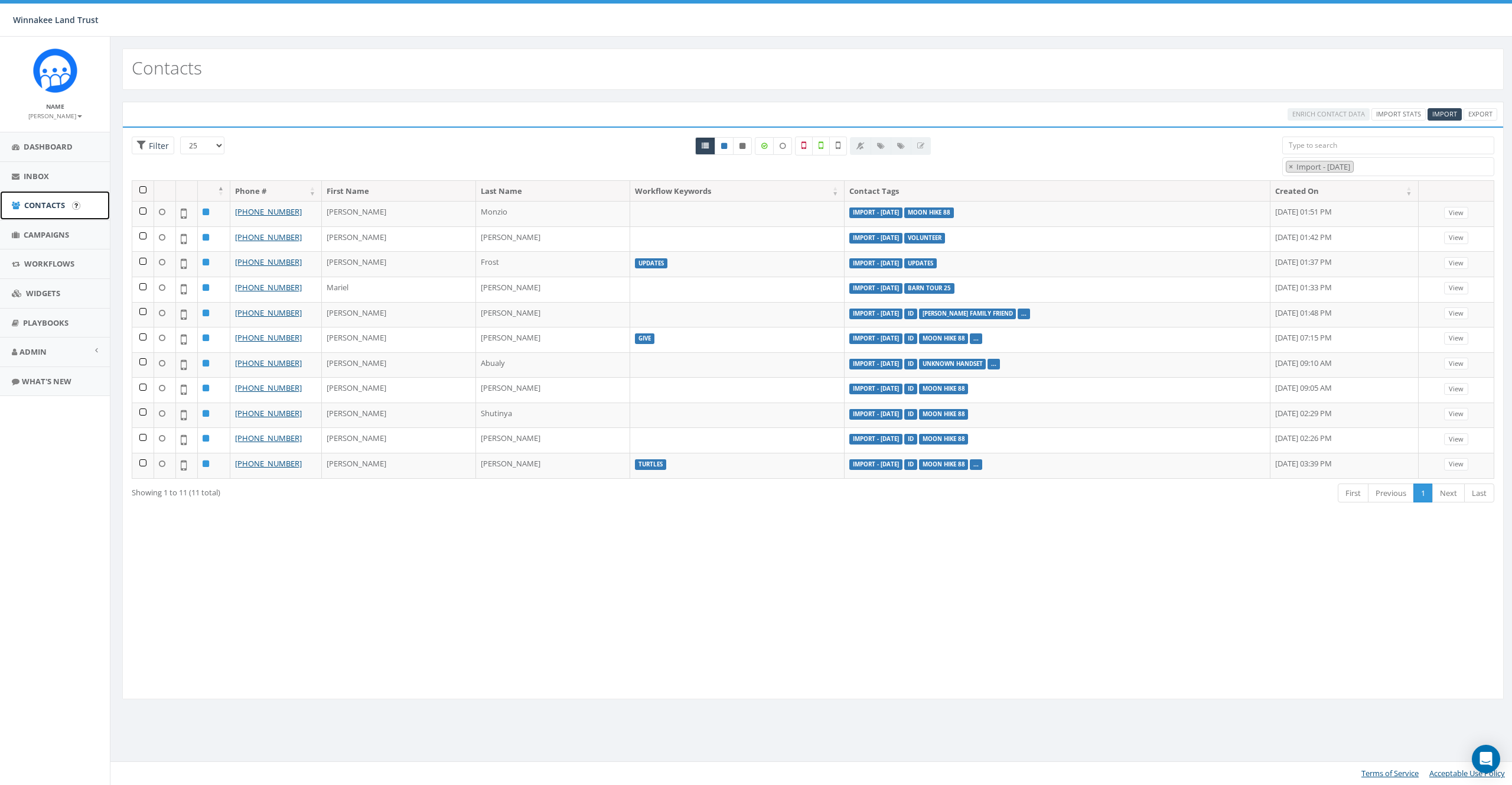
click at [27, 205] on span "Contacts" at bounding box center [45, 205] width 41 height 11
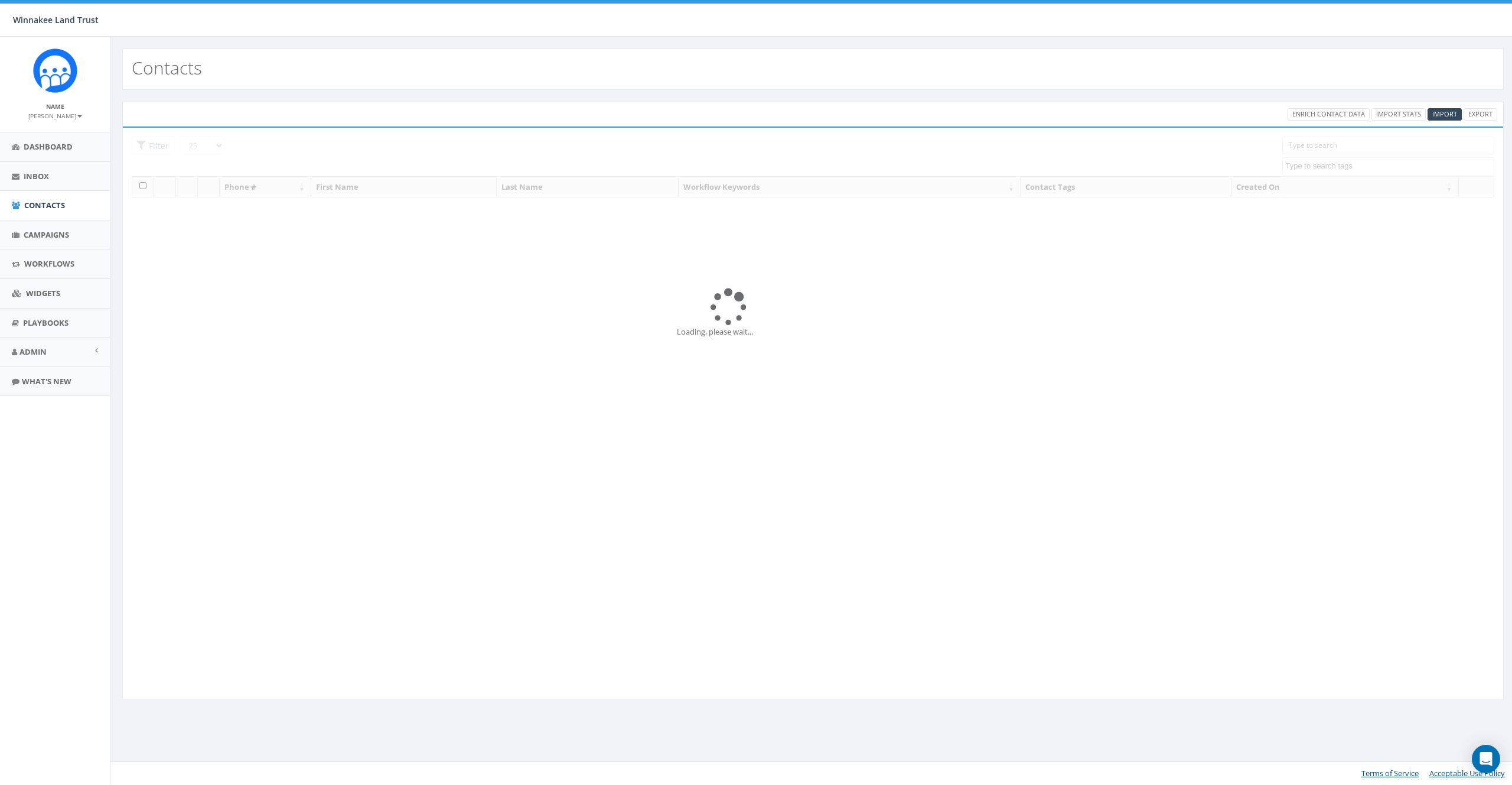
select select
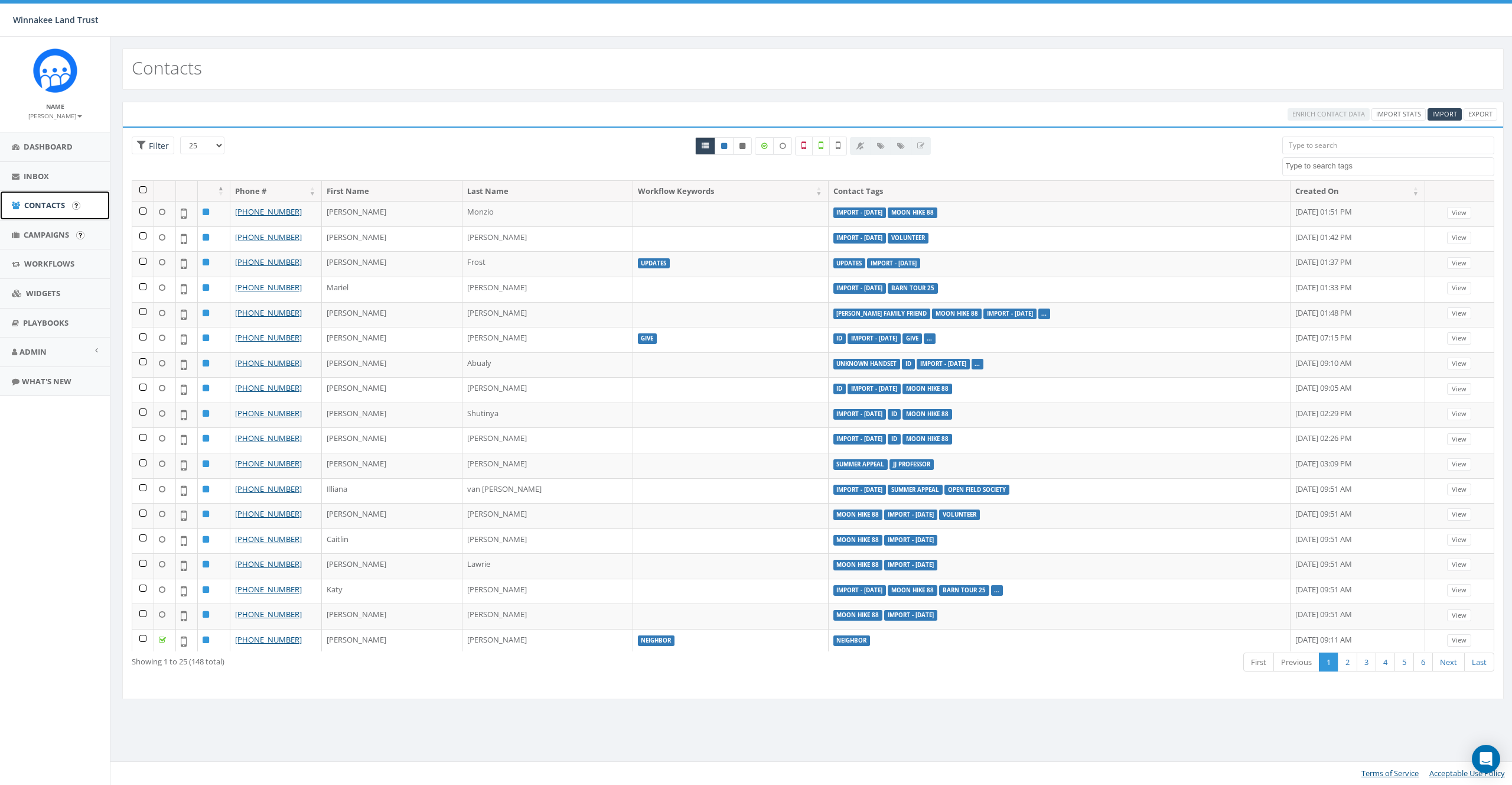
click at [33, 202] on span "Contacts" at bounding box center [45, 205] width 41 height 11
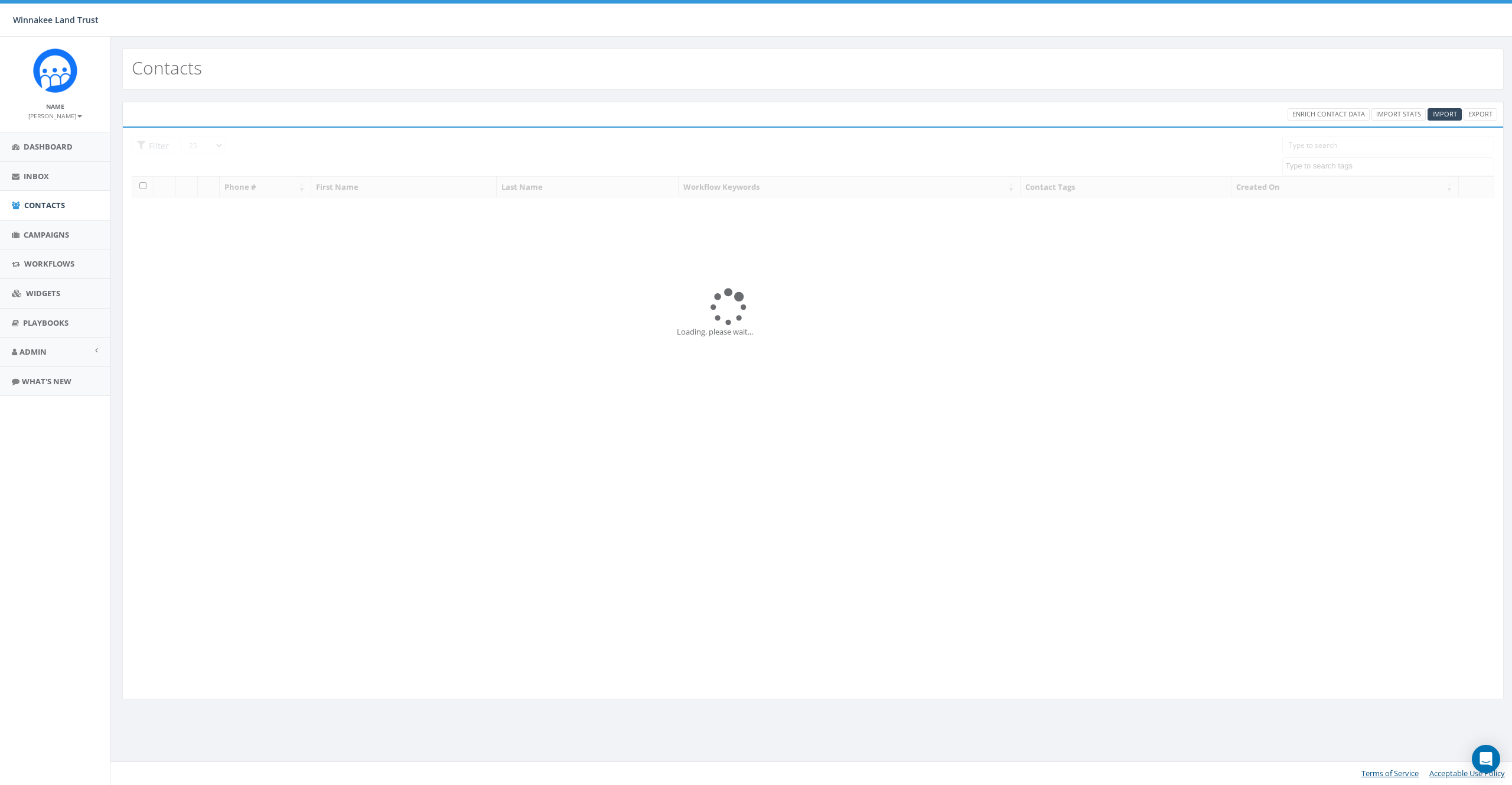
select select
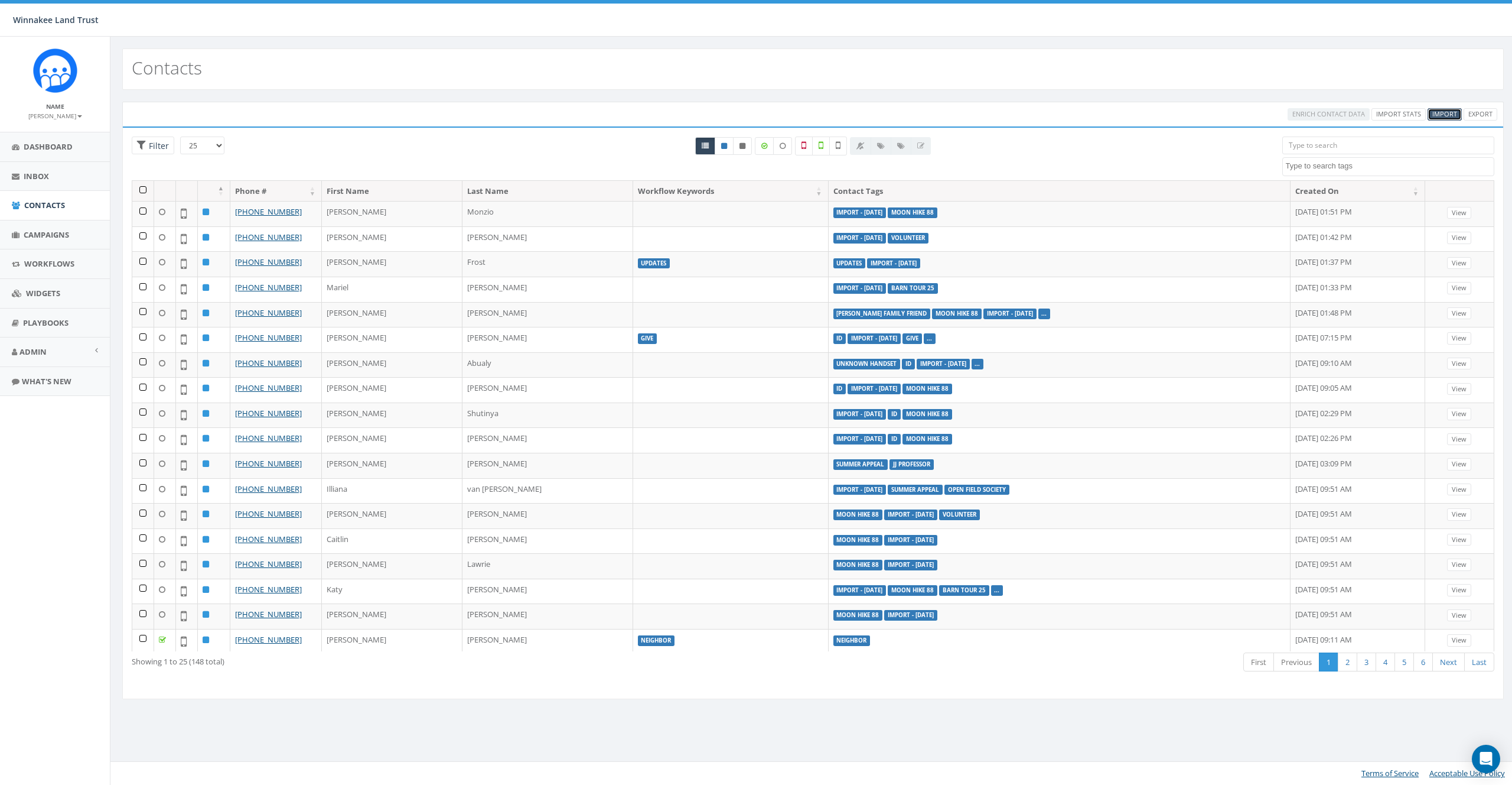
click at [1445, 116] on span "Import" at bounding box center [1445, 114] width 25 height 9
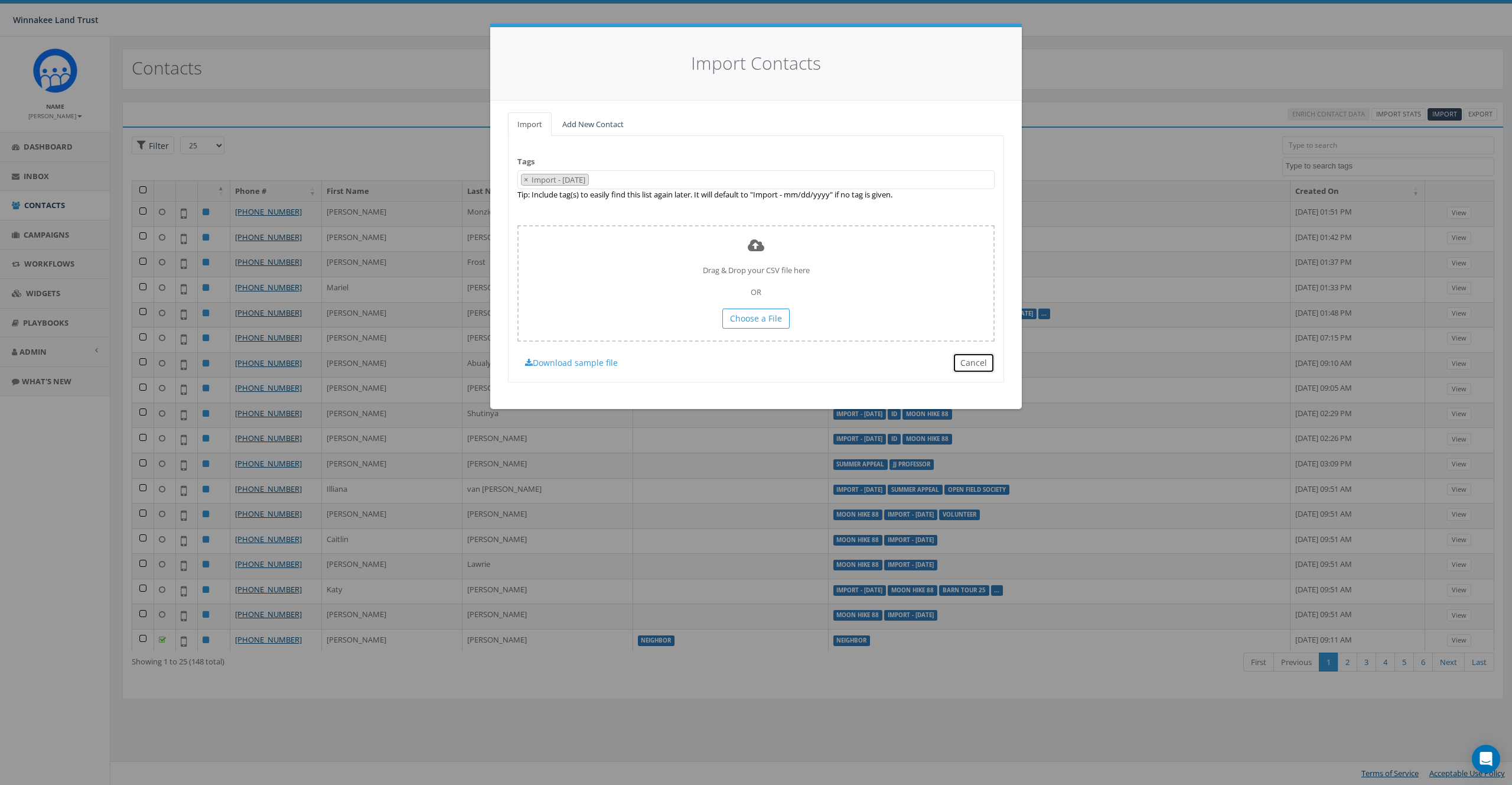
click at [973, 354] on button "Cancel" at bounding box center [973, 363] width 42 height 20
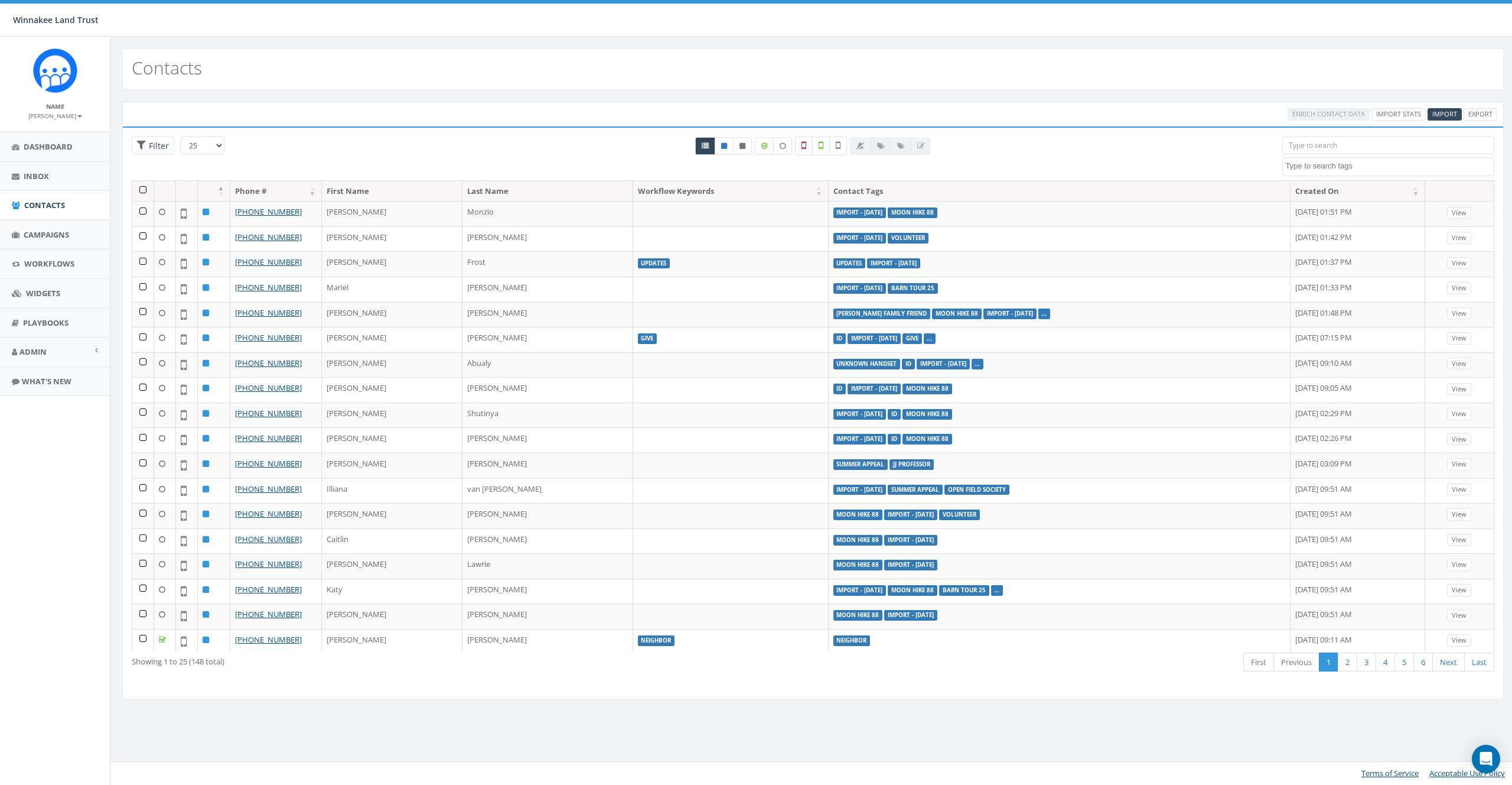
click at [1337, 165] on textarea "Search" at bounding box center [1390, 166] width 208 height 11
type textarea "import"
select select "Import - 08/26/2025"
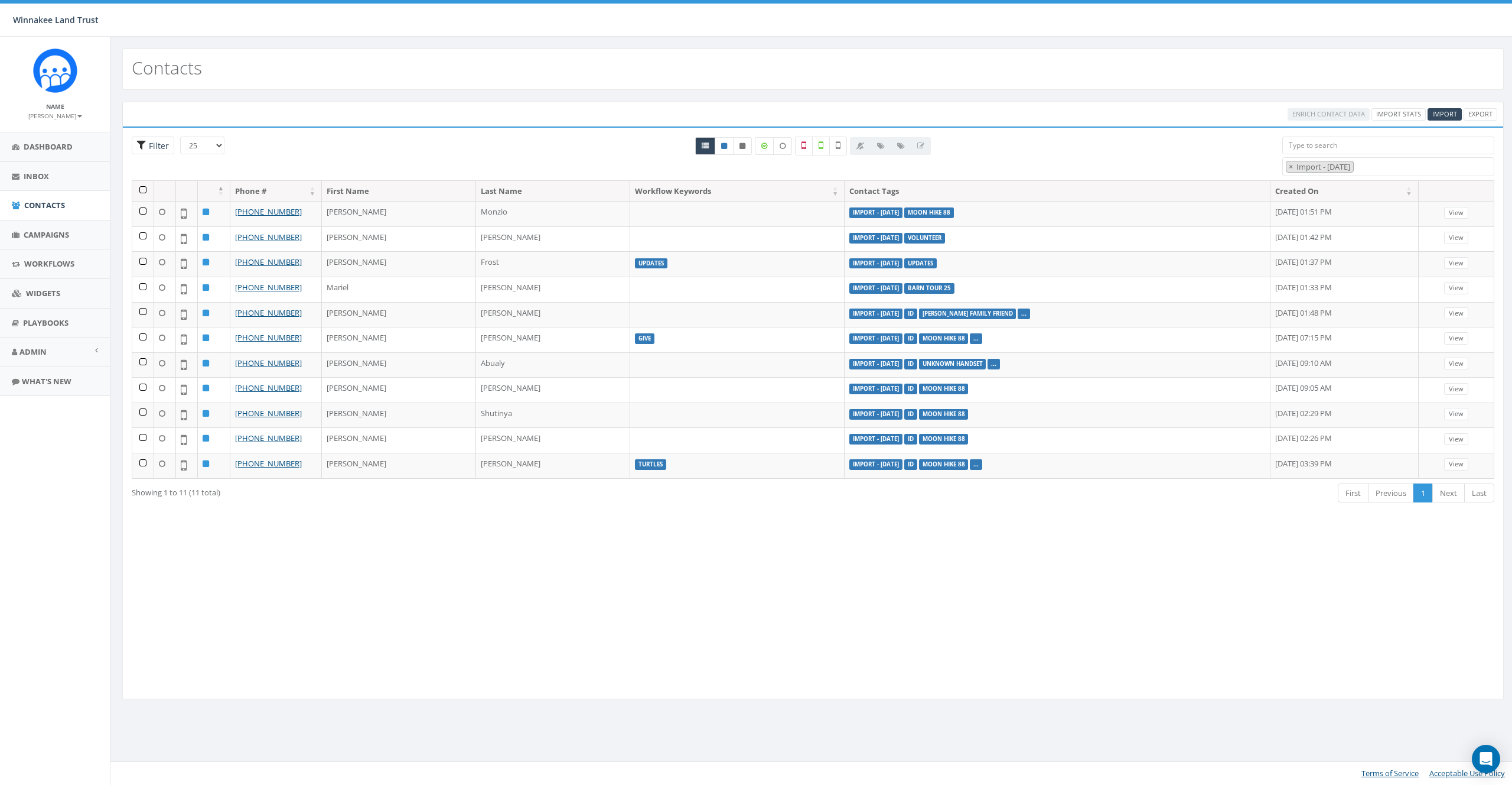
click at [149, 141] on span "Filter" at bounding box center [158, 145] width 23 height 11
radio input "true"
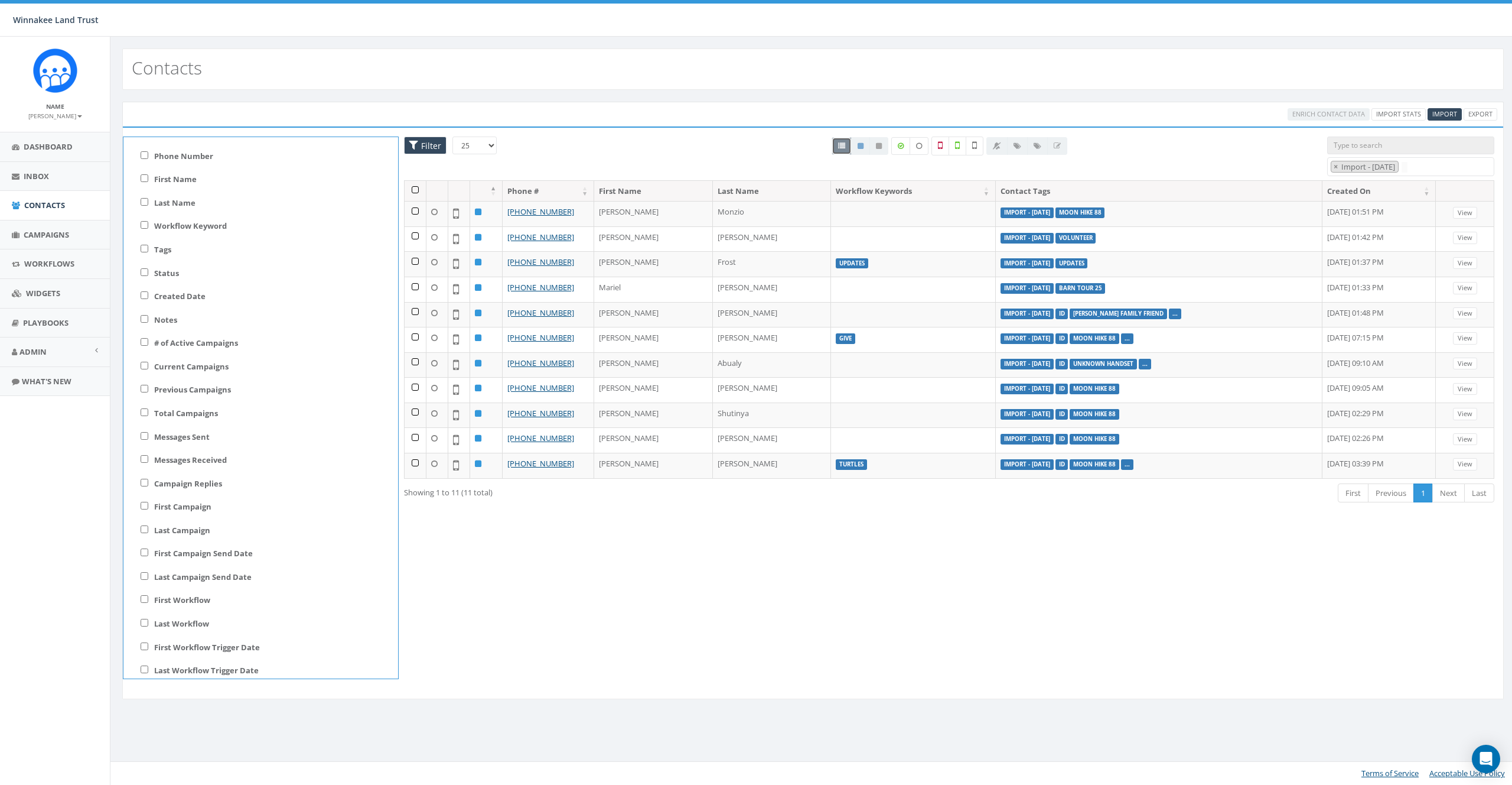
scroll to position [52, 0]
click at [415, 141] on span "Filter" at bounding box center [425, 145] width 42 height 18
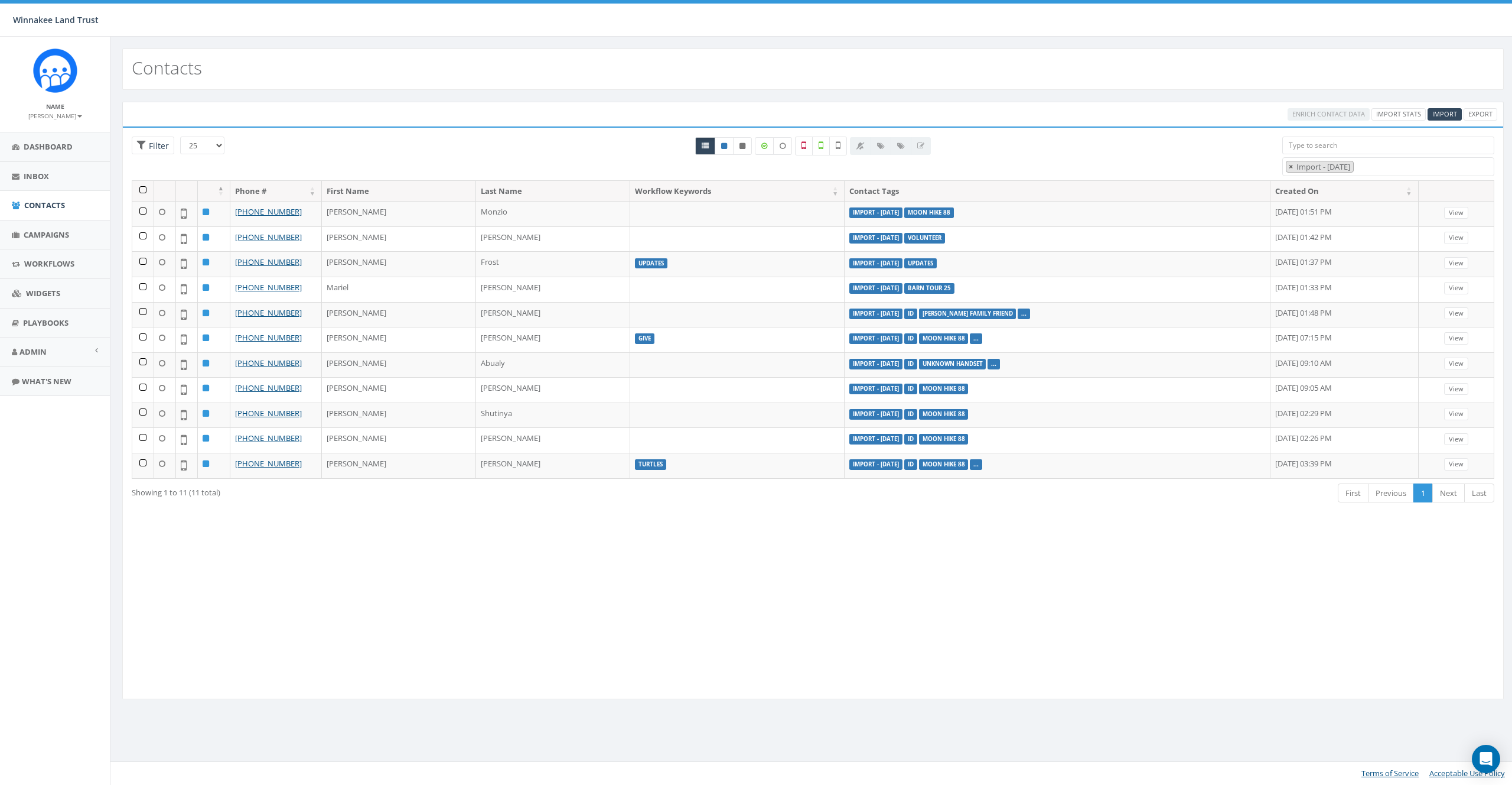
click at [1292, 165] on span "×" at bounding box center [1291, 167] width 4 height 11
select select
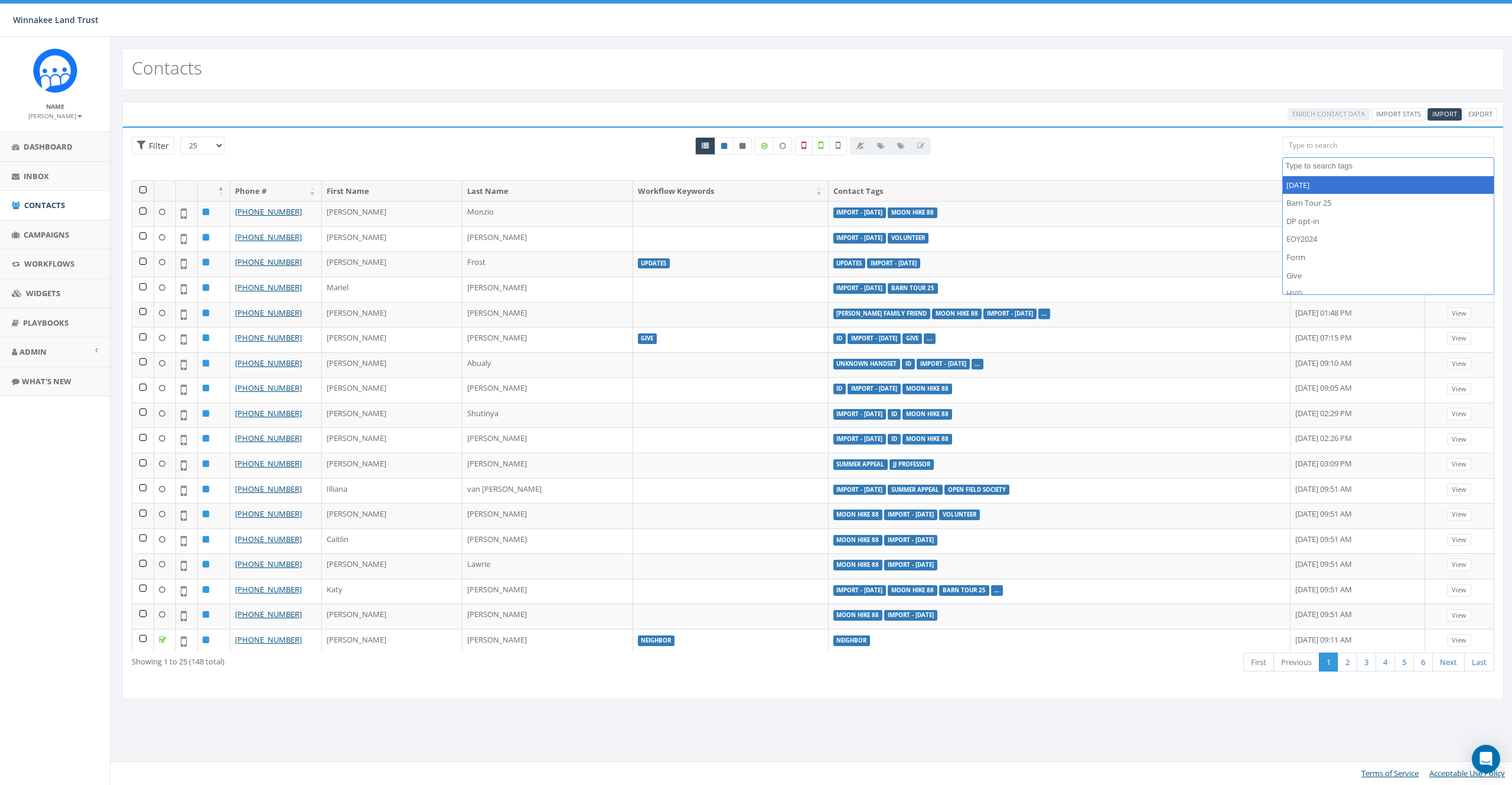
click at [1211, 158] on div "All 0 contact(s) on current page All 11 contact(s) filtered" at bounding box center [813, 158] width 920 height 44
click at [1335, 148] on input "search" at bounding box center [1389, 145] width 213 height 17
paste input "17694"
type input "17694"
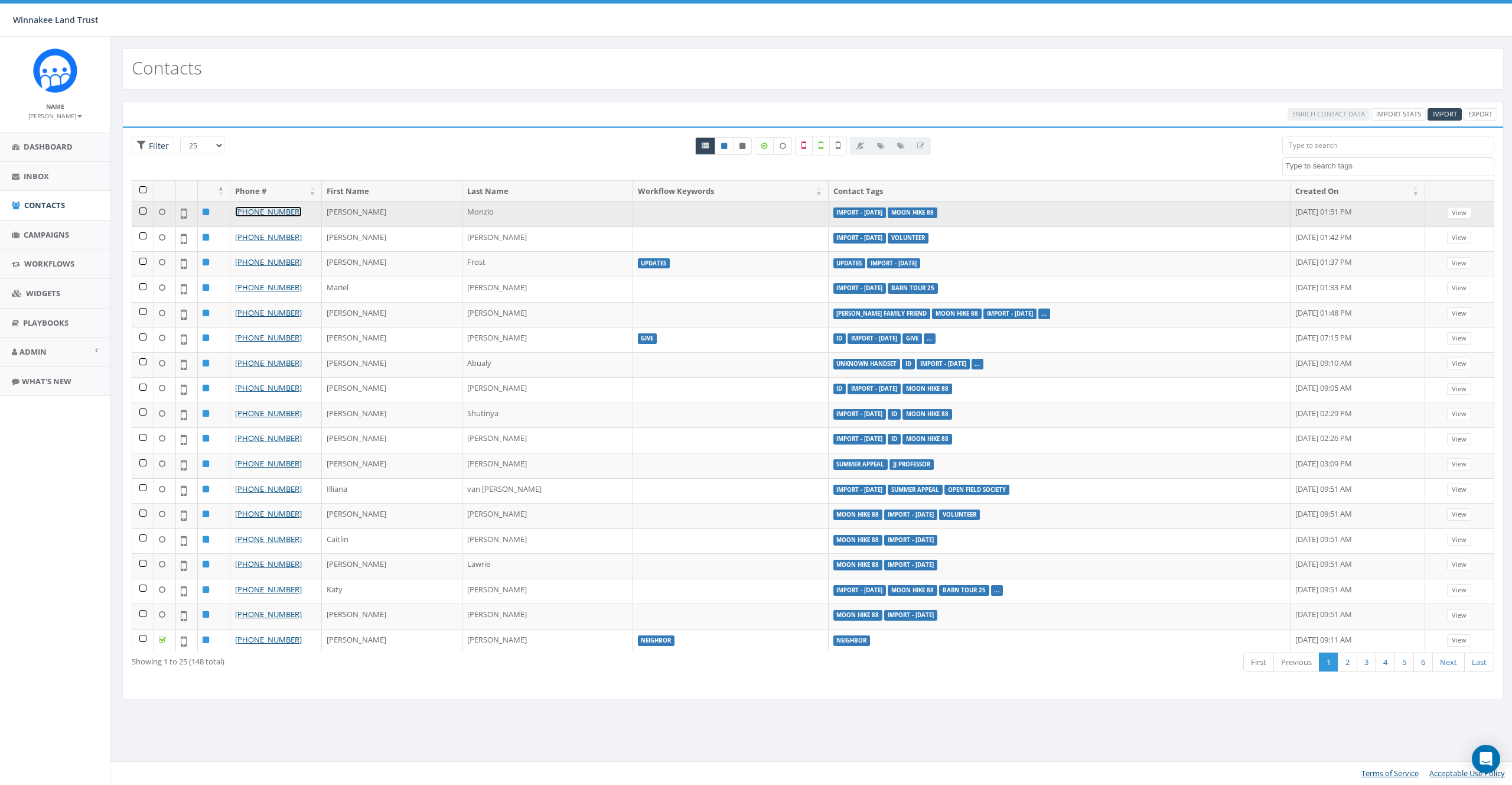
click at [277, 210] on link "+1 917-270-3530" at bounding box center [268, 211] width 67 height 11
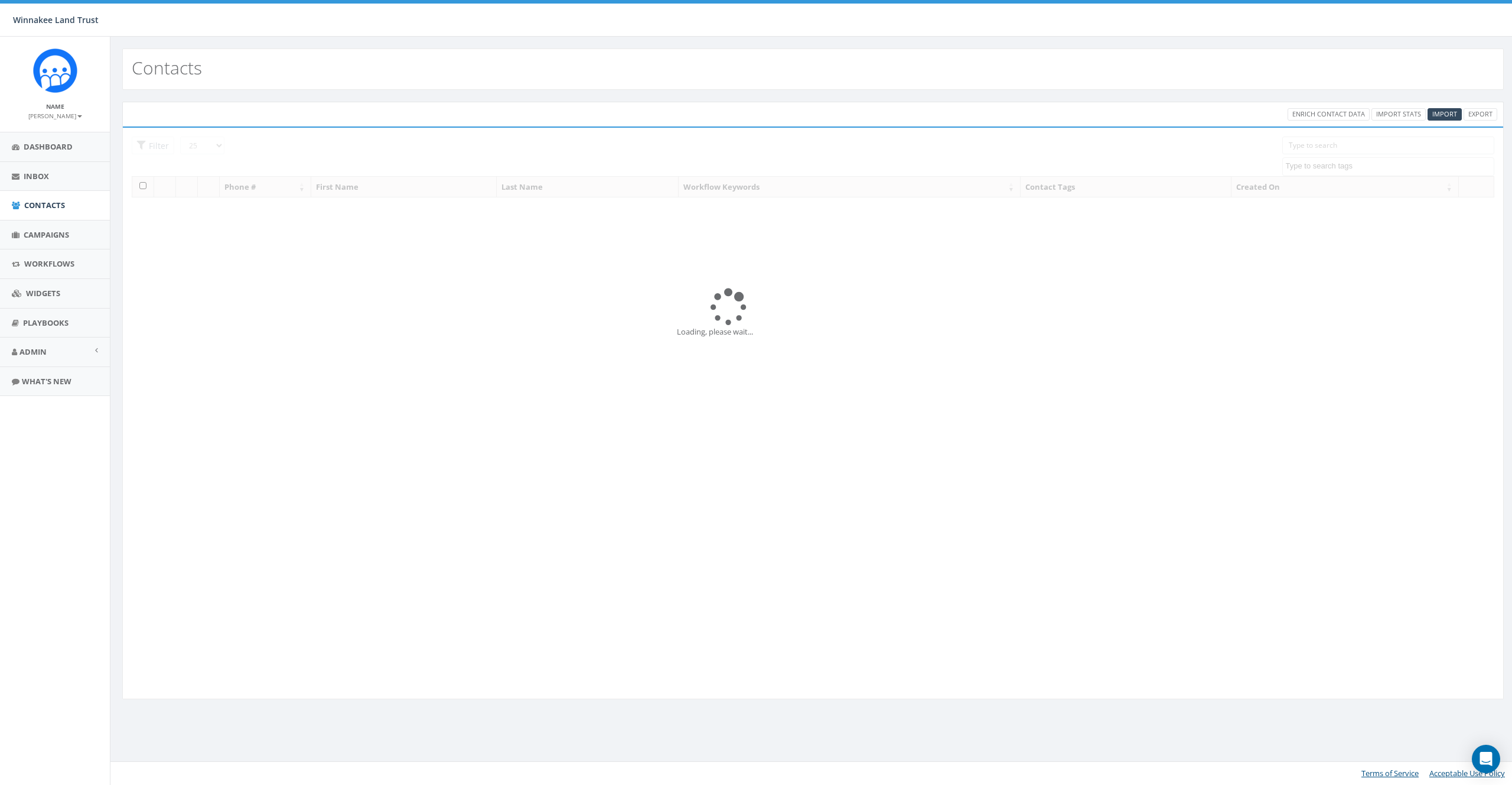
select select
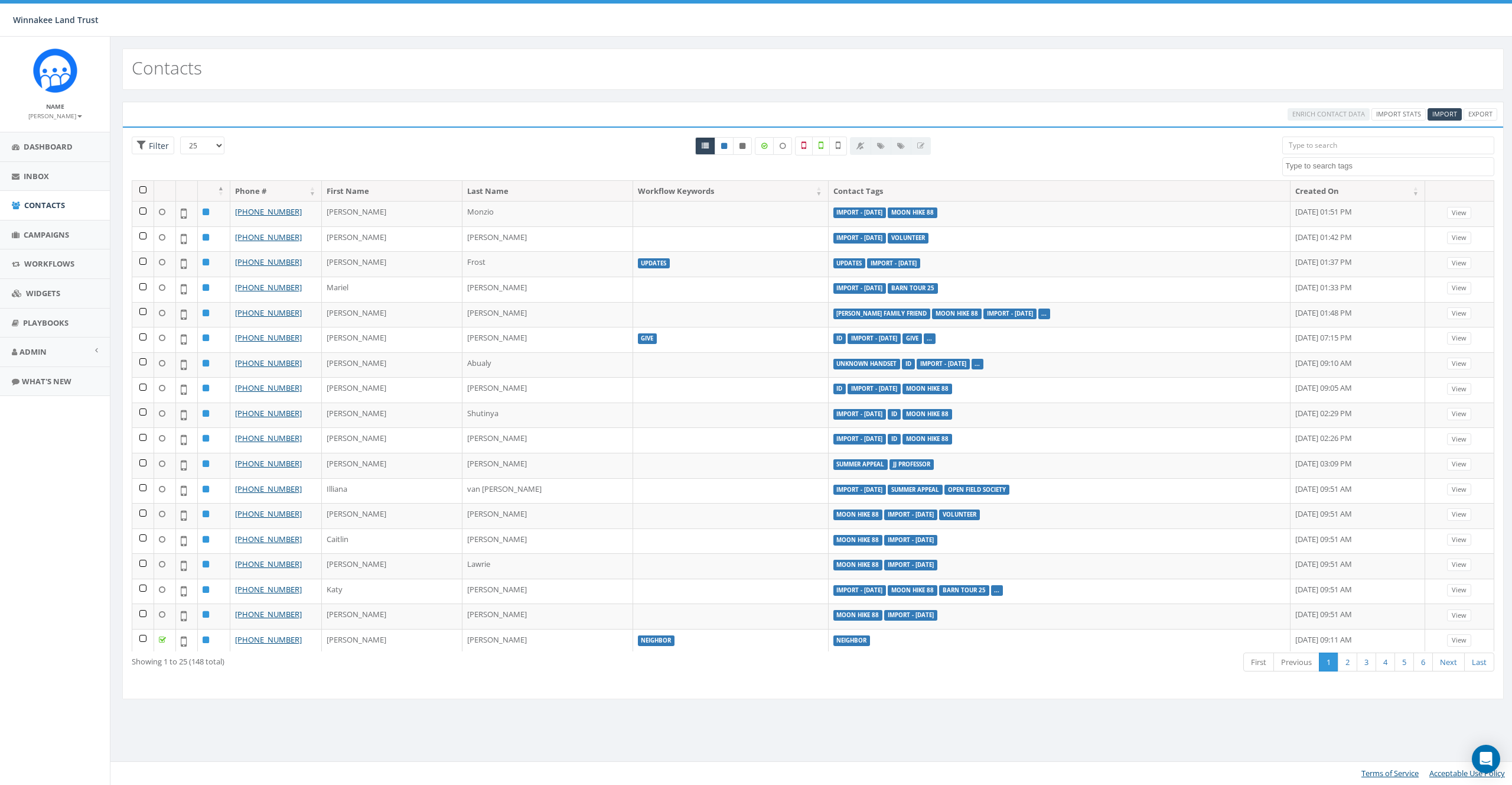
drag, startPoint x: 1319, startPoint y: 183, endPoint x: 1308, endPoint y: 177, distance: 12.5
click at [1319, 183] on th "Created On" at bounding box center [1358, 191] width 135 height 20
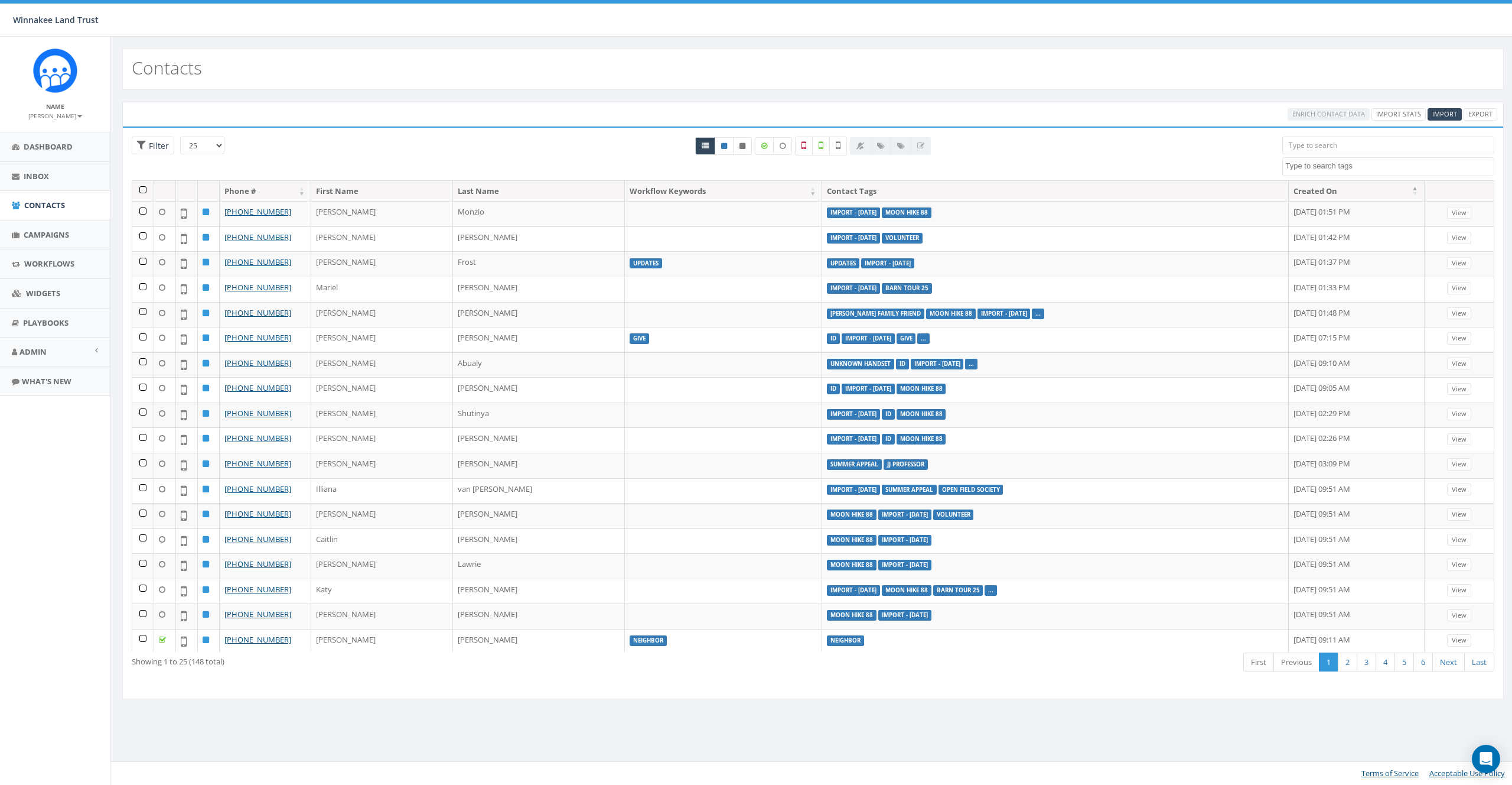
click at [1308, 170] on textarea "Search" at bounding box center [1390, 166] width 208 height 11
type textarea "impor"
select select "Import - [DATE]"
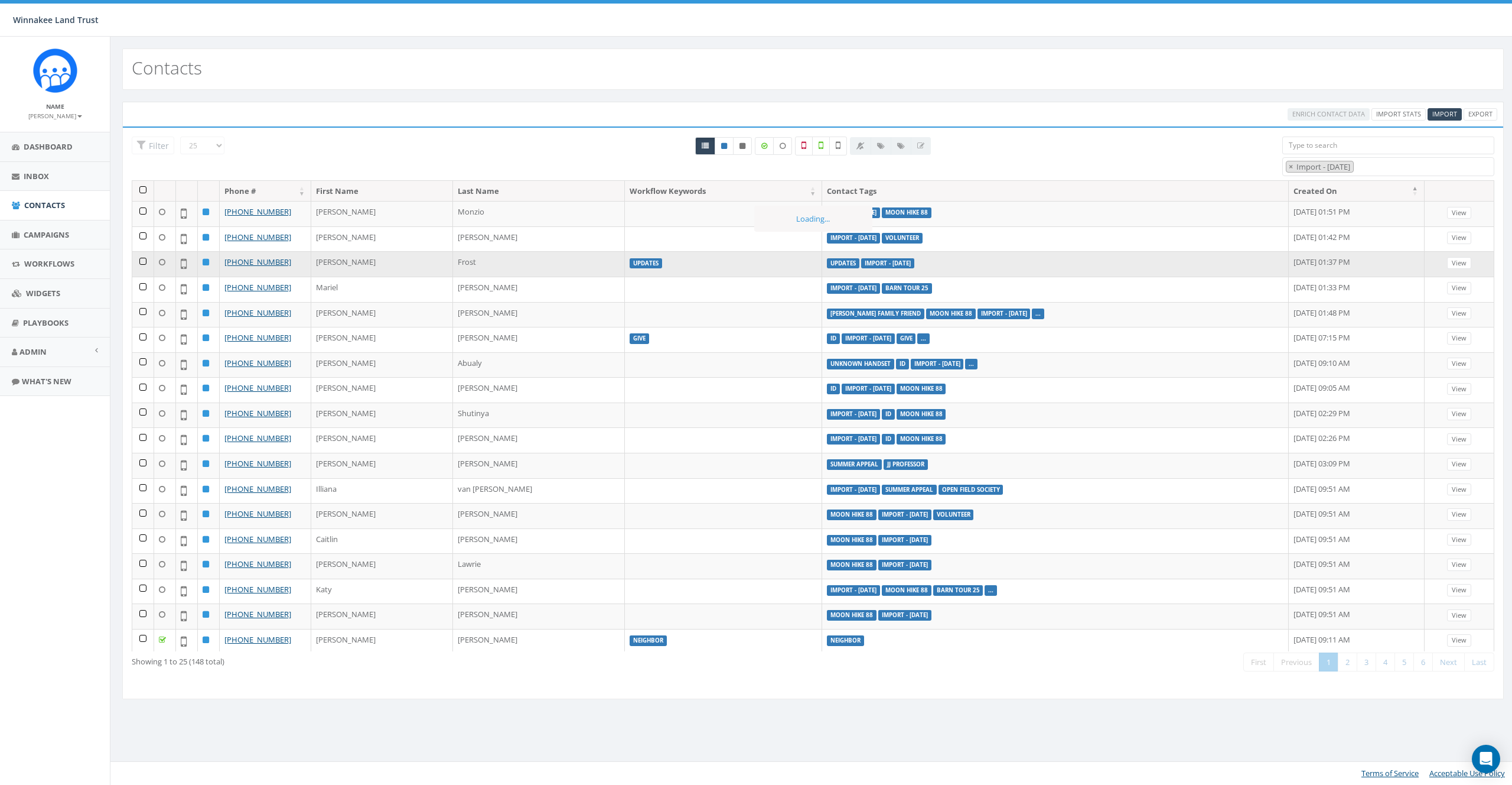
scroll to position [124, 0]
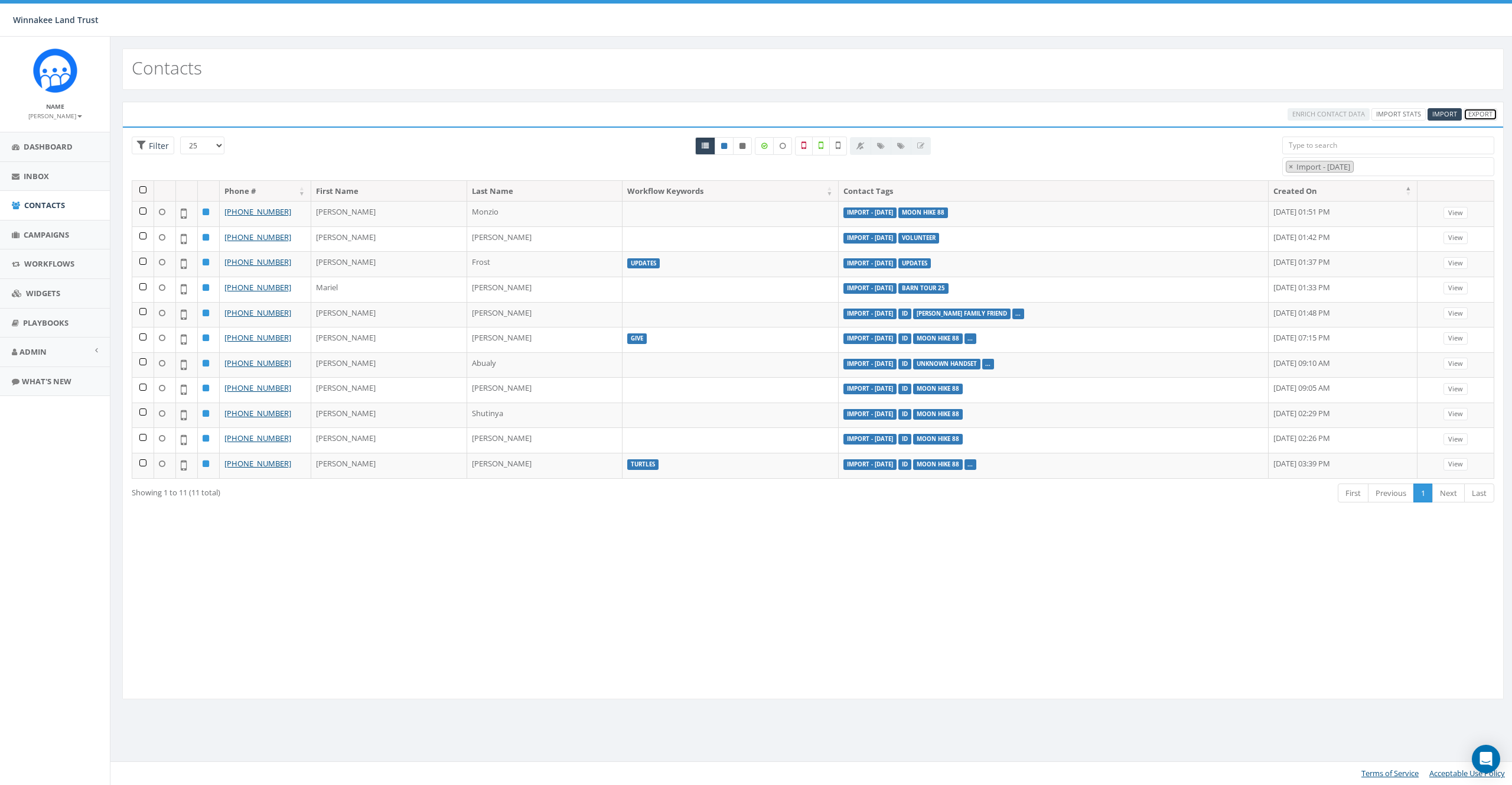
click at [1477, 117] on link "Export" at bounding box center [1480, 114] width 33 height 12
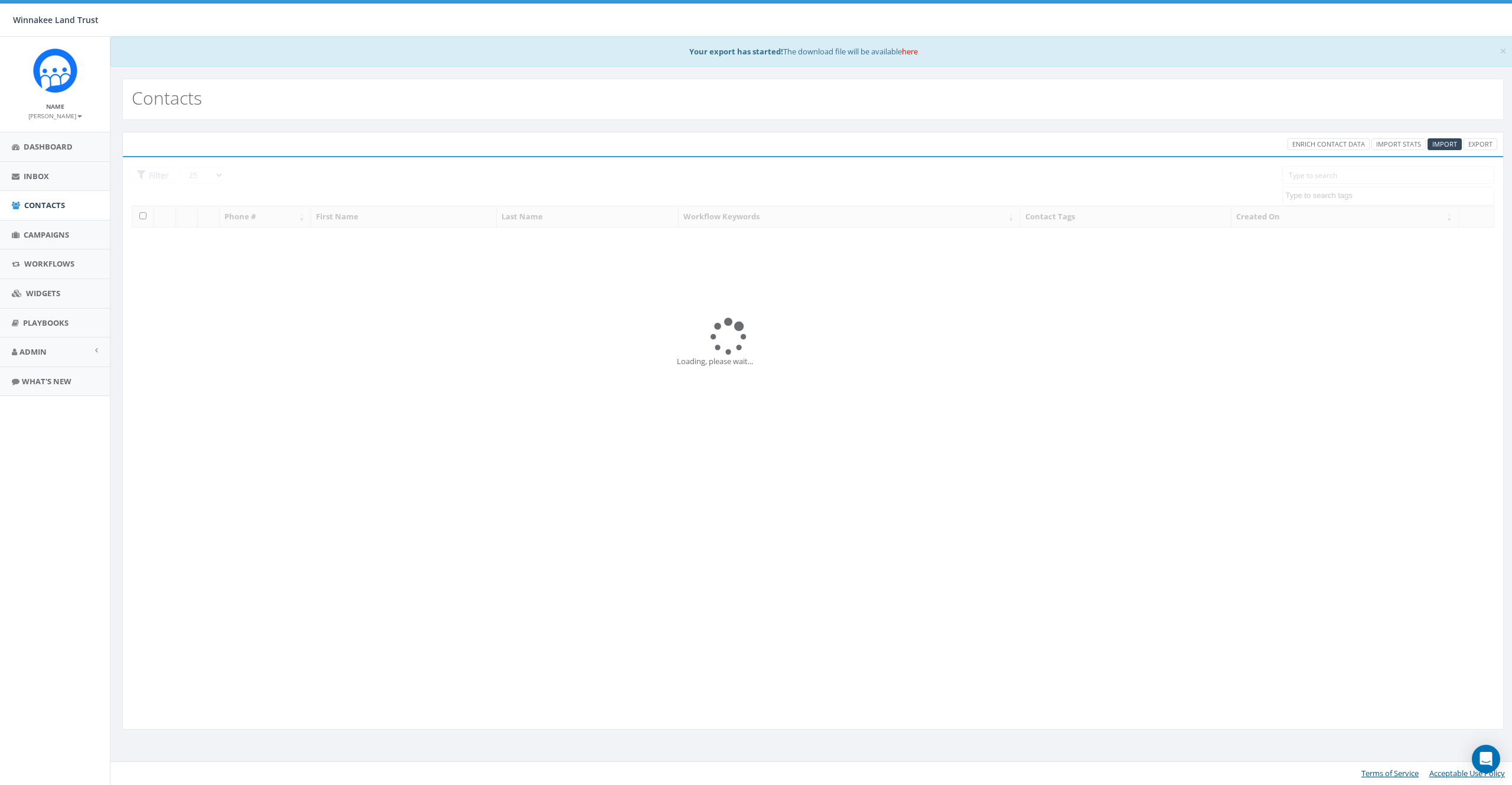
select select
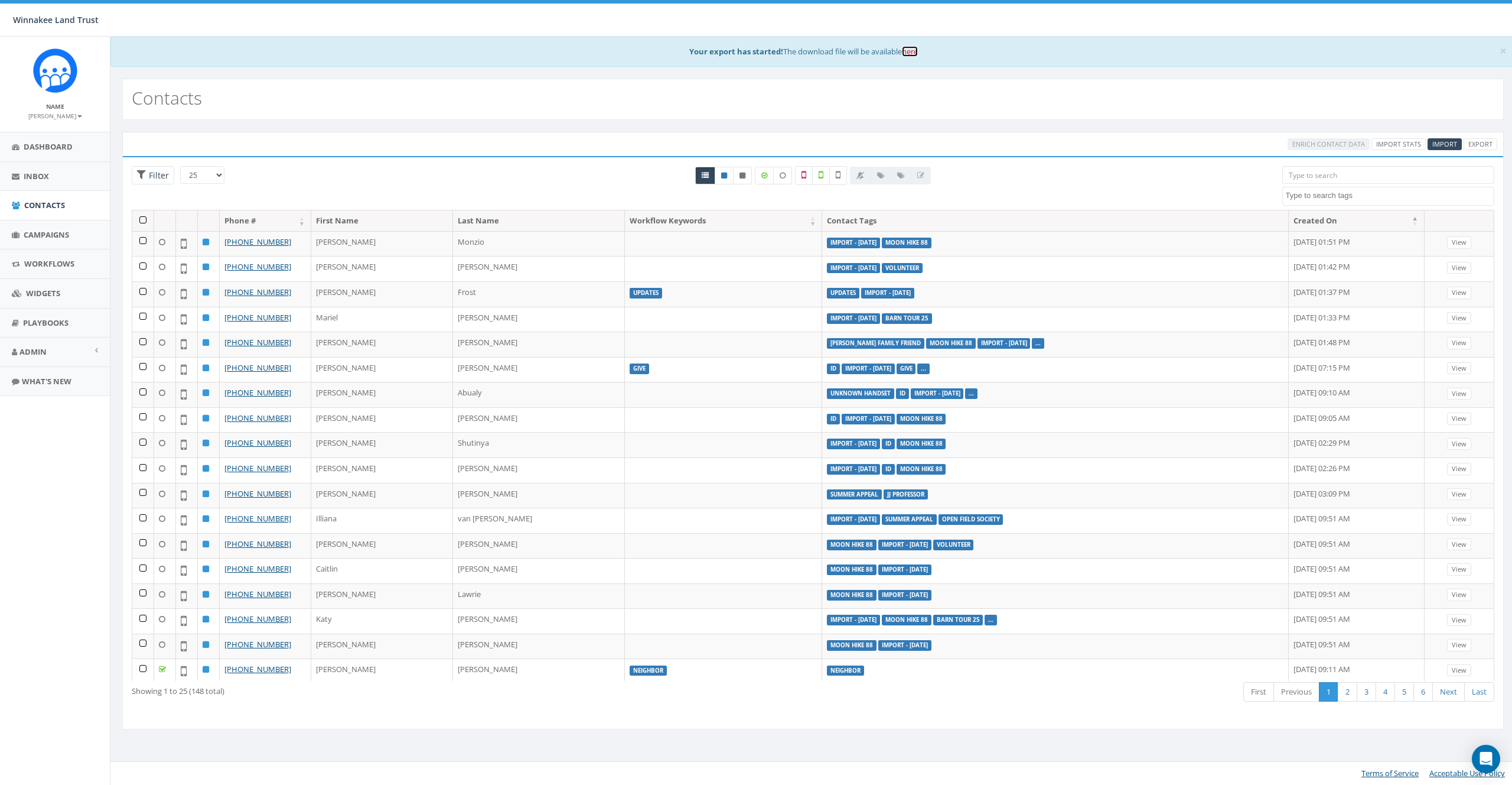
click at [915, 48] on link "here" at bounding box center [910, 52] width 16 height 11
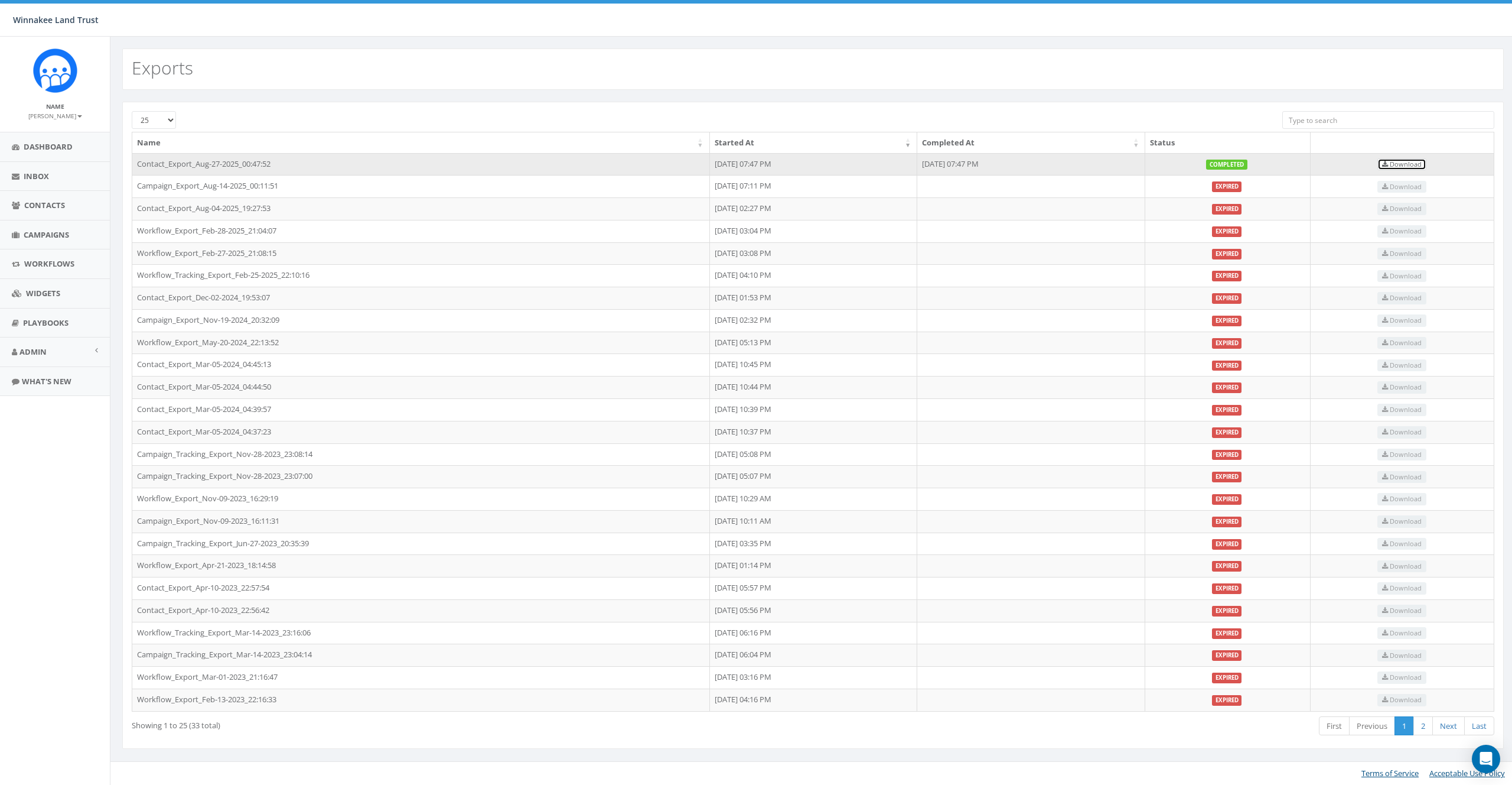
click at [1417, 165] on span "Download" at bounding box center [1402, 164] width 39 height 9
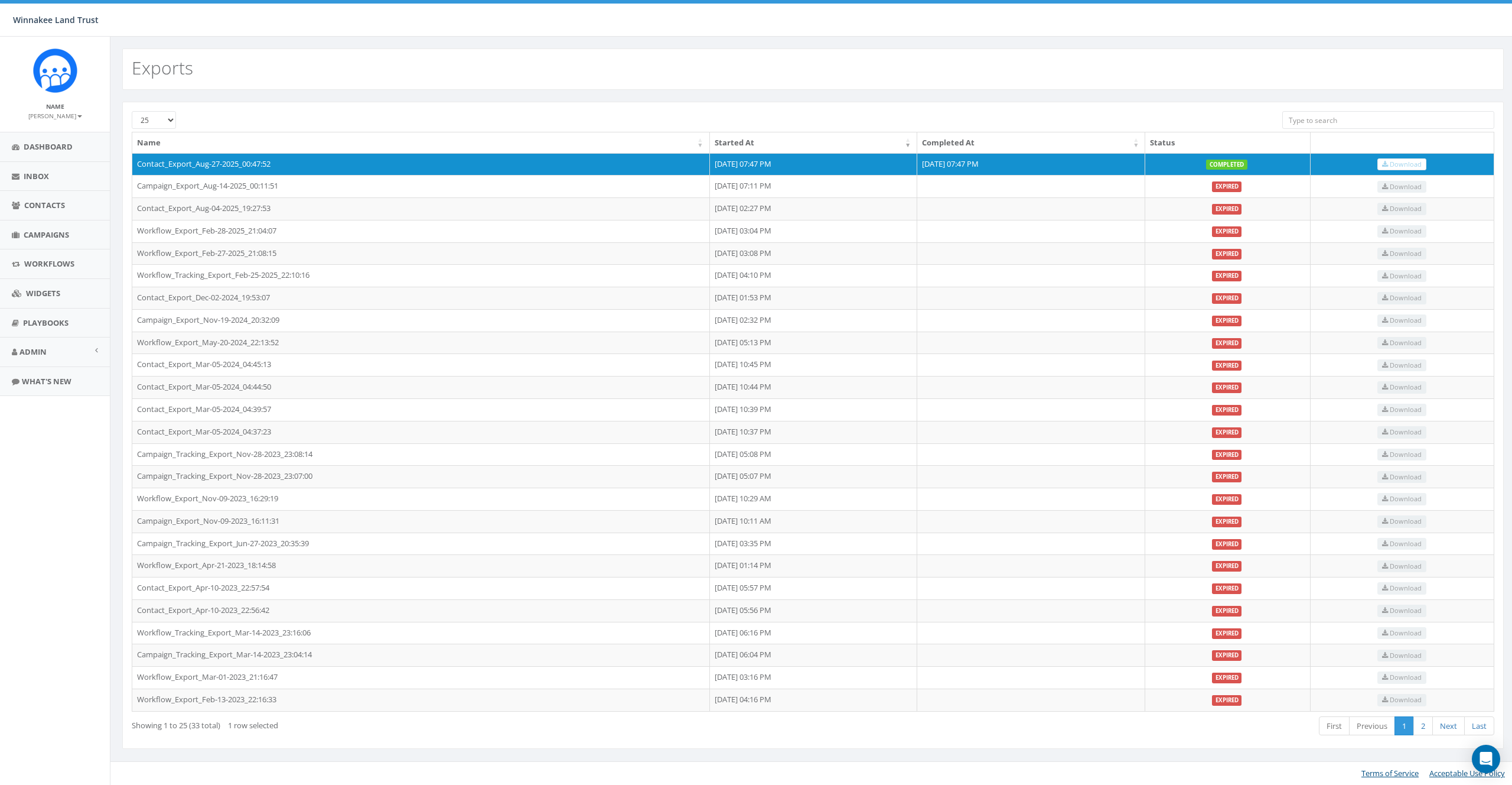
click at [67, 113] on small "[PERSON_NAME]" at bounding box center [55, 115] width 54 height 8
click at [52, 150] on link "Sign Out" at bounding box center [58, 148] width 93 height 14
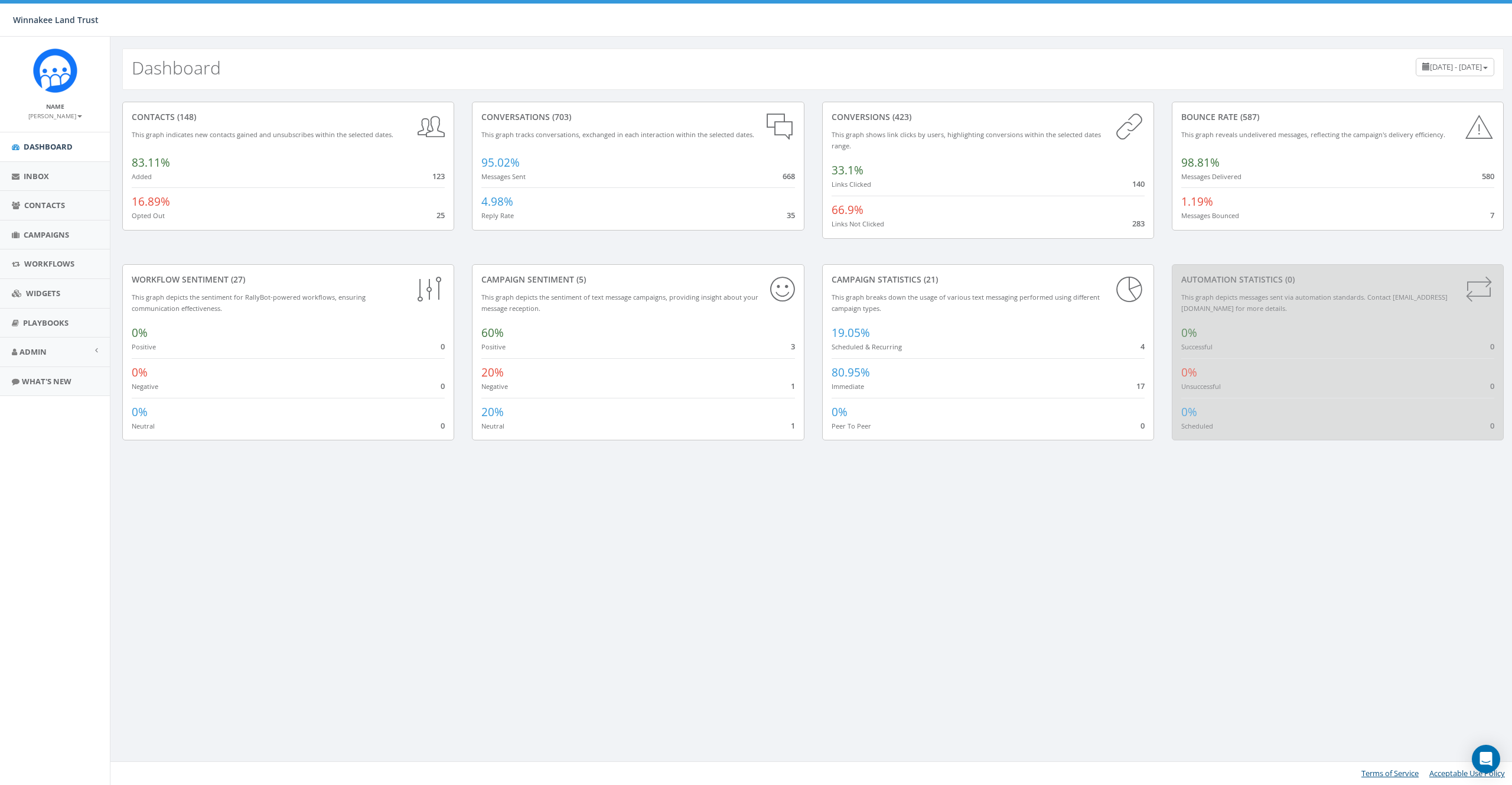
click at [60, 120] on small "[PERSON_NAME]" at bounding box center [55, 115] width 54 height 8
click at [67, 148] on link "Sign Out" at bounding box center [58, 148] width 93 height 14
